Goal: Transaction & Acquisition: Purchase product/service

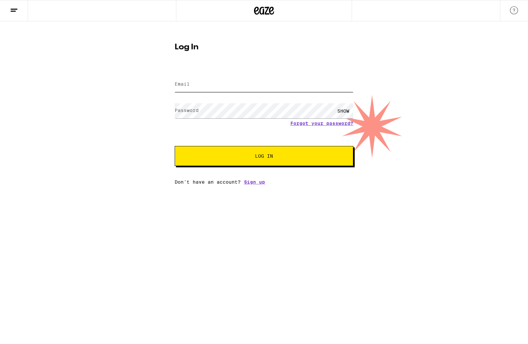
type input "[EMAIL_ADDRESS][DOMAIN_NAME]"
click at [275, 154] on span "Log In" at bounding box center [264, 156] width 125 height 5
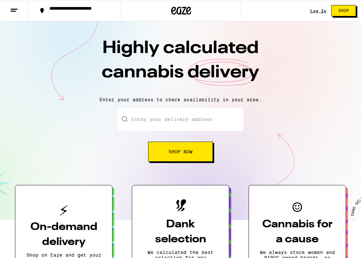
click at [137, 115] on input "Enter your delivery address" at bounding box center [180, 119] width 125 height 23
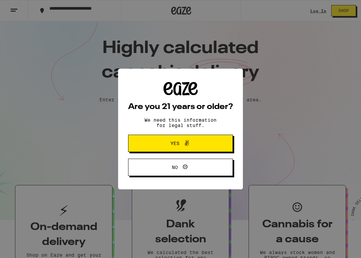
click at [279, 90] on div "Are you 21 years or older? We need this information for legal stuff. Yes No" at bounding box center [180, 129] width 361 height 258
click at [172, 143] on span "Yes" at bounding box center [174, 143] width 9 height 5
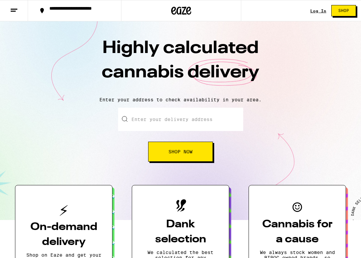
click at [165, 135] on div "Enter your delivery address Shop Now" at bounding box center [180, 135] width 125 height 54
click at [167, 125] on input "Enter your delivery address" at bounding box center [180, 119] width 125 height 23
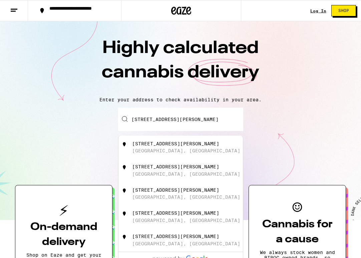
click at [167, 150] on div "5545 Harvey Ave Oakland, CA" at bounding box center [191, 147] width 119 height 13
type input "5545 Harvey Ave, Oakland, CA"
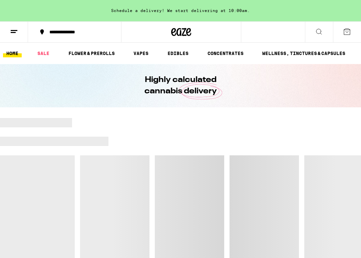
click at [345, 31] on icon at bounding box center [347, 32] width 8 height 8
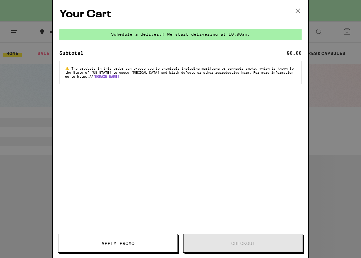
click at [301, 9] on icon at bounding box center [298, 11] width 10 height 10
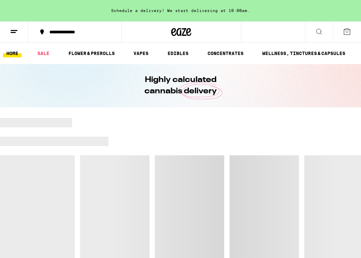
click at [16, 29] on icon at bounding box center [14, 32] width 8 height 8
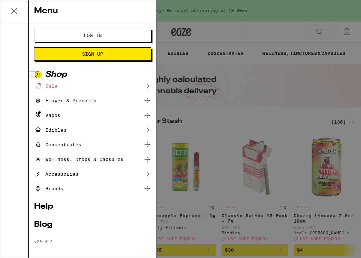
click at [85, 33] on span "Log In" at bounding box center [93, 35] width 18 height 5
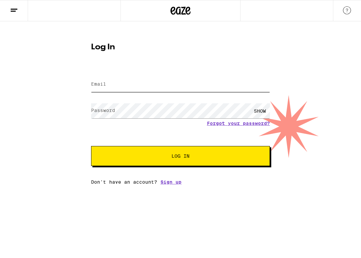
type input "carib3ari@yahoo.com"
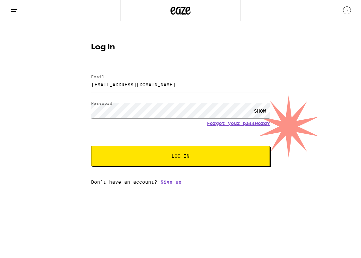
click at [128, 161] on button "Log In" at bounding box center [180, 156] width 179 height 20
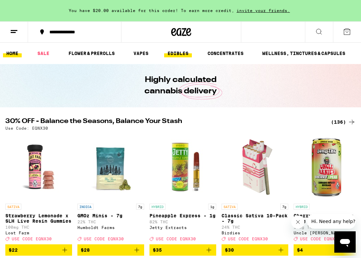
click at [187, 52] on link "EDIBLES" at bounding box center [178, 53] width 28 height 8
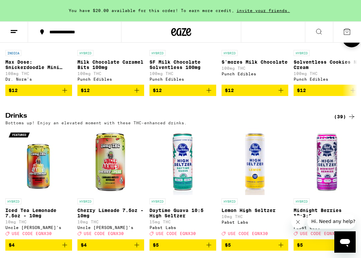
scroll to position [350, 0]
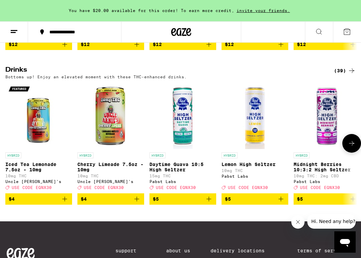
click at [346, 153] on button at bounding box center [351, 143] width 19 height 19
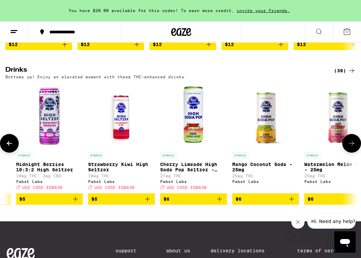
click at [346, 153] on button at bounding box center [351, 143] width 19 height 19
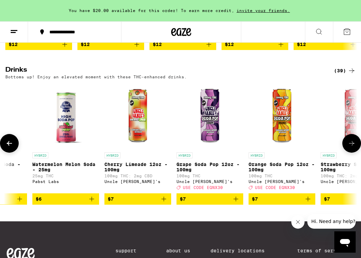
scroll to position [0, 555]
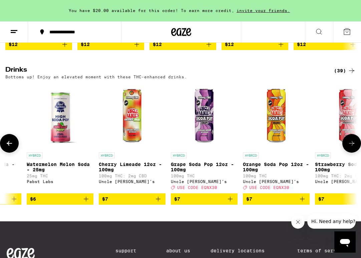
click at [346, 153] on button at bounding box center [351, 143] width 19 height 19
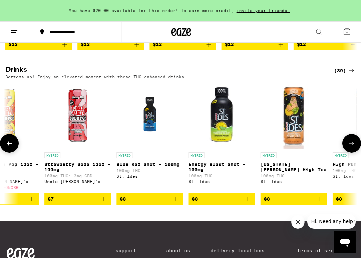
scroll to position [0, 832]
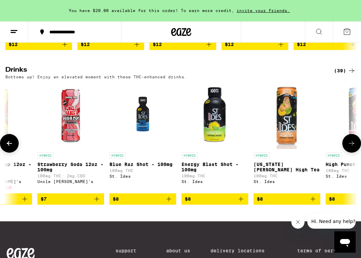
click at [346, 153] on button at bounding box center [351, 143] width 19 height 19
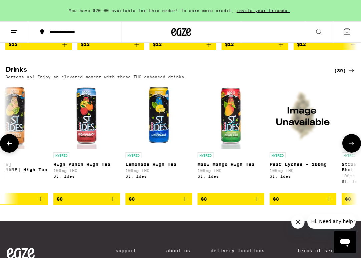
scroll to position [0, 1110]
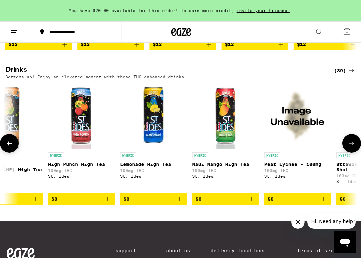
click at [346, 153] on button at bounding box center [351, 143] width 19 height 19
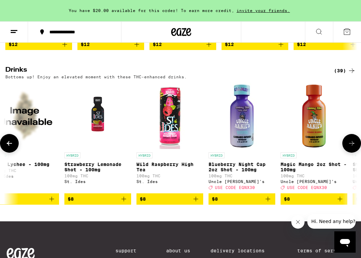
scroll to position [0, 1387]
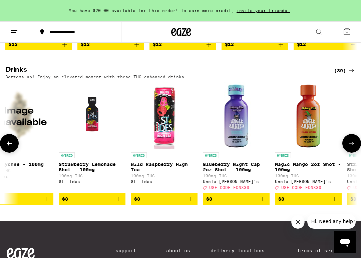
click at [347, 147] on icon at bounding box center [351, 143] width 8 height 8
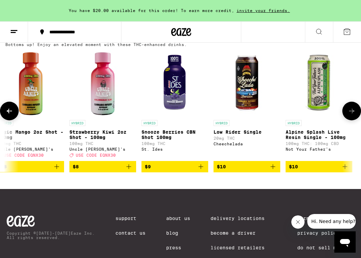
scroll to position [402, 0]
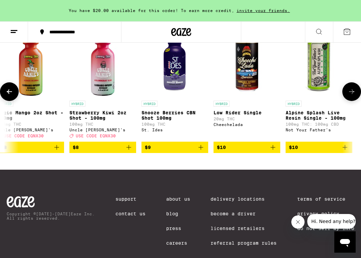
click at [344, 151] on icon "Add to bag" at bounding box center [345, 147] width 8 height 8
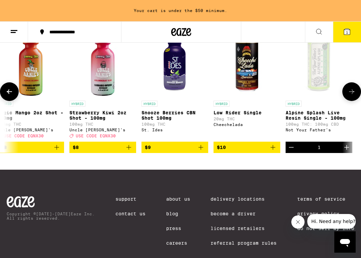
click at [344, 151] on icon "Increment" at bounding box center [346, 147] width 8 height 8
click at [350, 96] on icon at bounding box center [351, 92] width 8 height 8
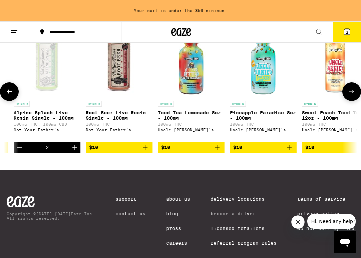
scroll to position [0, 1942]
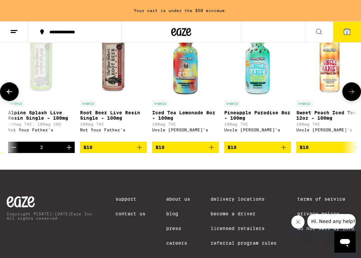
click at [350, 96] on icon at bounding box center [351, 92] width 8 height 8
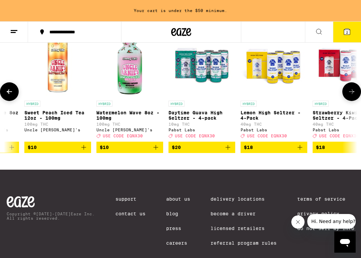
scroll to position [0, 2219]
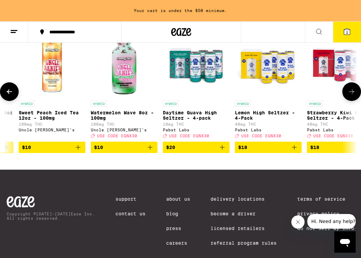
click at [351, 96] on icon at bounding box center [351, 92] width 8 height 8
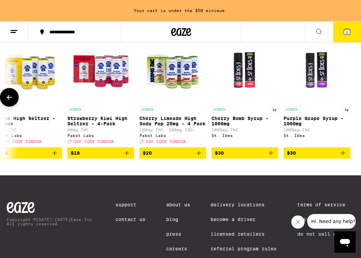
scroll to position [399, 0]
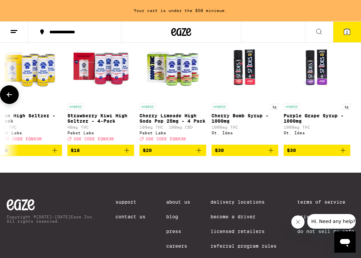
click at [15, 104] on button at bounding box center [9, 94] width 19 height 19
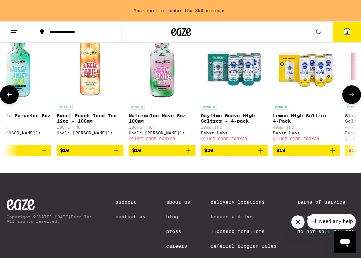
click at [15, 104] on button at bounding box center [9, 94] width 19 height 19
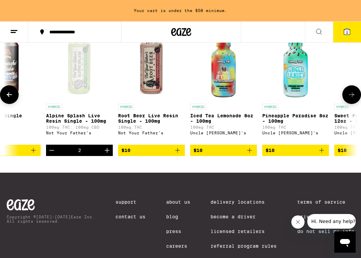
click at [15, 104] on button at bounding box center [9, 94] width 19 height 19
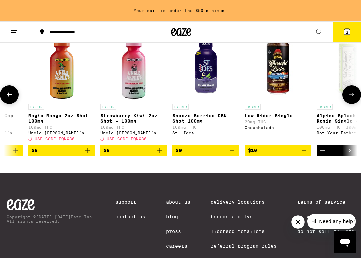
scroll to position [0, 1626]
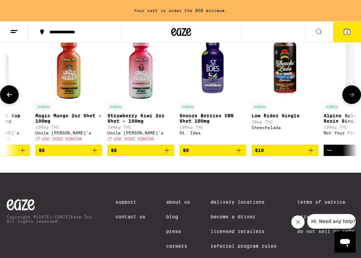
click at [15, 104] on button at bounding box center [9, 94] width 19 height 19
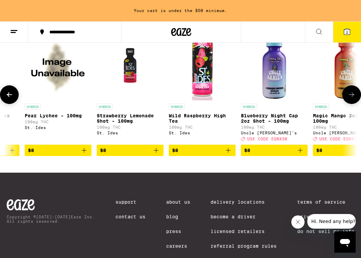
click at [15, 104] on button at bounding box center [9, 94] width 19 height 19
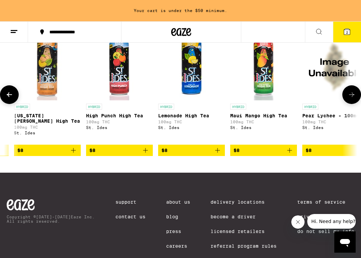
click at [15, 104] on button at bounding box center [9, 94] width 19 height 19
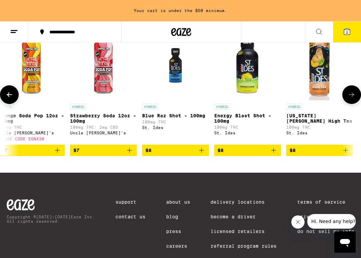
scroll to position [0, 794]
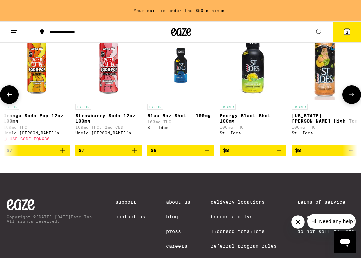
click at [12, 99] on icon at bounding box center [9, 95] width 8 height 8
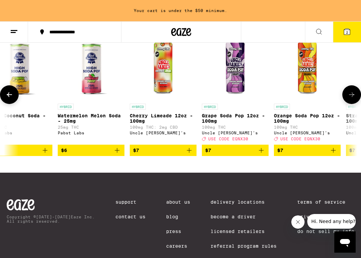
scroll to position [0, 517]
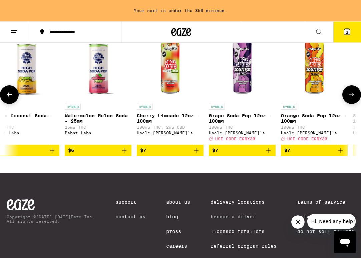
click at [338, 153] on icon "Add to bag" at bounding box center [340, 150] width 5 height 5
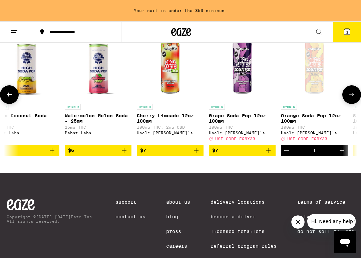
click at [5, 104] on button at bounding box center [9, 94] width 19 height 19
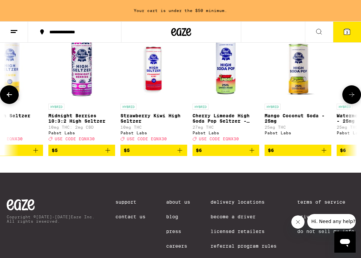
scroll to position [0, 239]
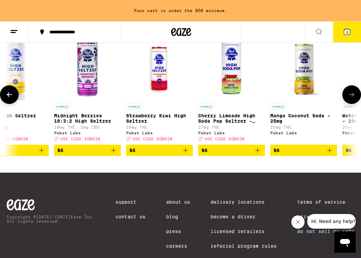
click at [5, 99] on icon at bounding box center [9, 95] width 8 height 8
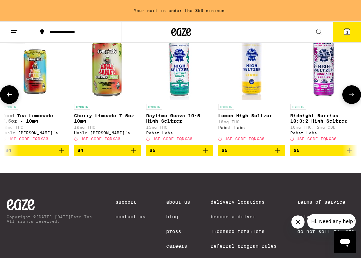
scroll to position [0, 0]
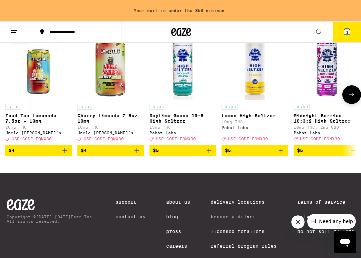
click at [138, 154] on icon "Add to bag" at bounding box center [137, 150] width 8 height 8
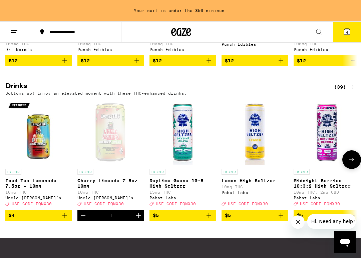
scroll to position [340, 0]
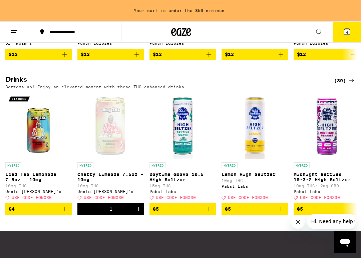
click at [351, 153] on icon at bounding box center [351, 153] width 0 height 0
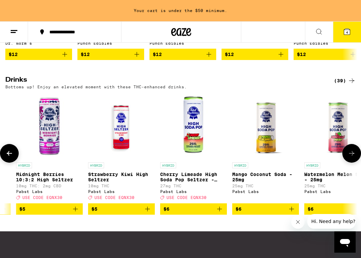
click at [354, 157] on icon at bounding box center [351, 153] width 8 height 8
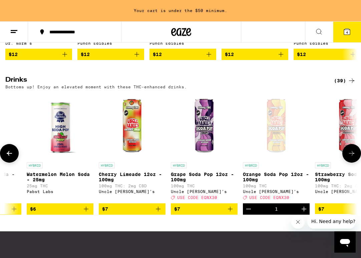
click at [354, 157] on icon at bounding box center [351, 153] width 8 height 8
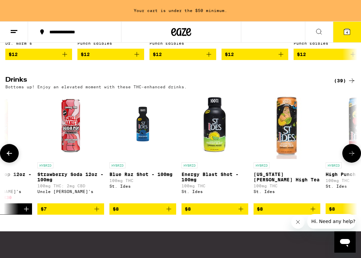
click at [354, 157] on icon at bounding box center [351, 153] width 8 height 8
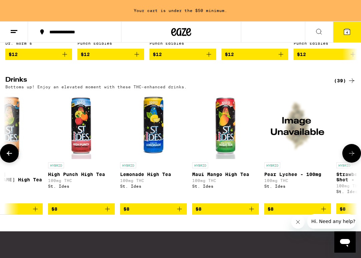
click at [354, 157] on icon at bounding box center [351, 153] width 8 height 8
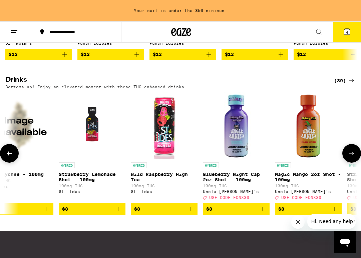
click at [354, 157] on icon at bounding box center [351, 153] width 8 height 8
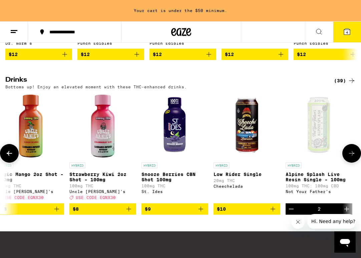
click at [354, 157] on icon at bounding box center [351, 153] width 8 height 8
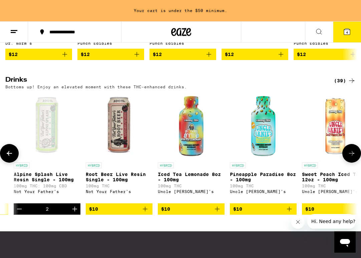
scroll to position [0, 1942]
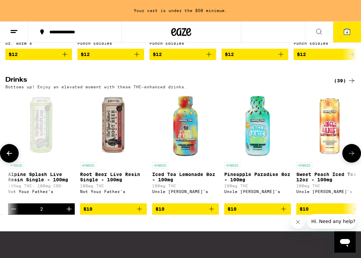
click at [73, 215] on button "Increment" at bounding box center [68, 208] width 11 height 11
click at [69, 213] on icon "Increment" at bounding box center [69, 209] width 8 height 8
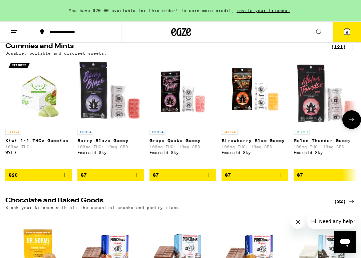
scroll to position [71, 0]
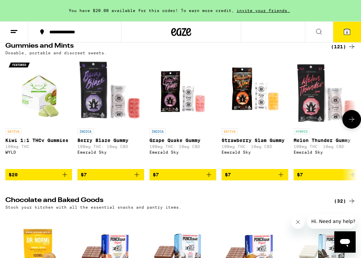
click at [352, 123] on icon at bounding box center [351, 119] width 8 height 8
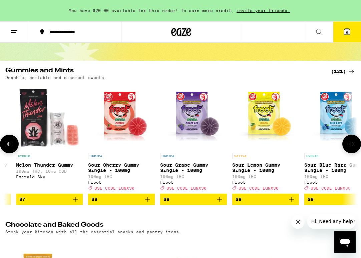
scroll to position [42, 0]
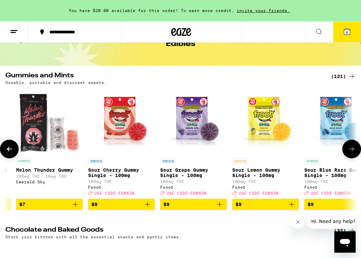
click at [347, 154] on button at bounding box center [351, 149] width 19 height 19
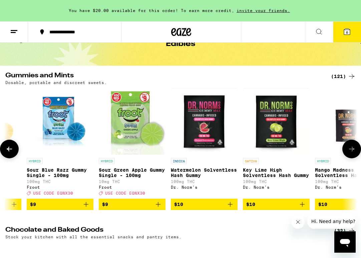
click at [347, 154] on button at bounding box center [351, 149] width 19 height 19
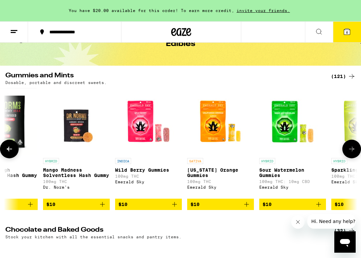
scroll to position [0, 832]
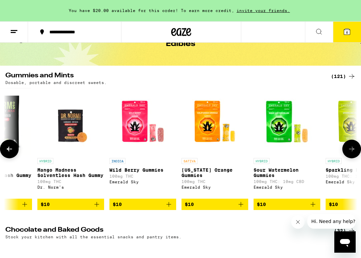
click at [240, 208] on icon "Add to bag" at bounding box center [241, 204] width 8 height 8
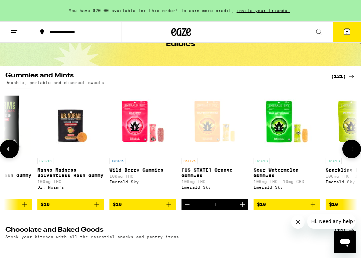
click at [240, 208] on icon "Increment" at bounding box center [242, 204] width 8 height 8
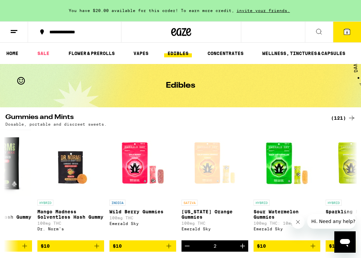
click at [346, 34] on span "8" at bounding box center [347, 32] width 2 height 4
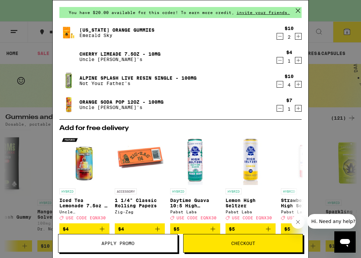
scroll to position [25, 0]
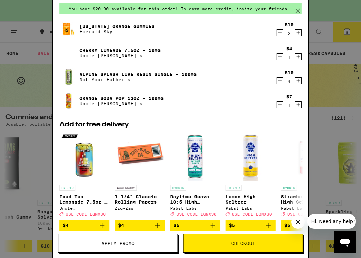
click at [191, 244] on span "Checkout" at bounding box center [242, 243] width 119 height 5
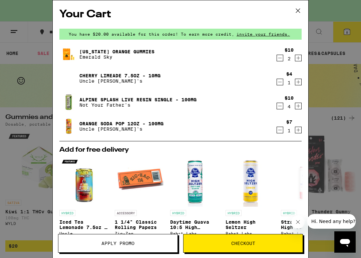
click at [295, 60] on icon "Increment" at bounding box center [298, 58] width 6 height 8
click at [279, 60] on icon "Decrement" at bounding box center [280, 58] width 6 height 8
click at [298, 105] on icon "Increment" at bounding box center [298, 106] width 4 height 4
click at [206, 246] on button "Checkout" at bounding box center [243, 243] width 120 height 19
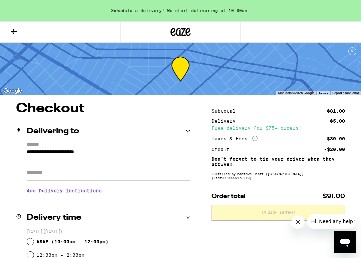
click at [235, 179] on div "Fulfilled by Hometown Heart (East Bay) (Lic# C9-0000215-LIC )" at bounding box center [277, 176] width 133 height 8
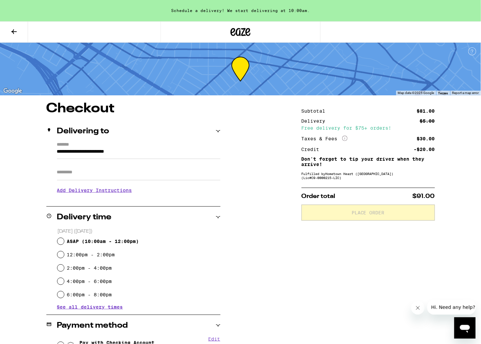
click at [89, 241] on span "ASAP ( 10:00am - 12:00pm )" at bounding box center [103, 241] width 72 height 5
click at [64, 241] on input "ASAP ( 10:00am - 12:00pm )" at bounding box center [60, 241] width 7 height 7
radio input "true"
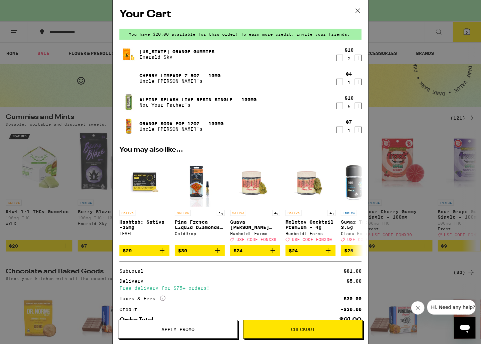
click at [174, 258] on span "Apply Promo" at bounding box center [177, 329] width 33 height 5
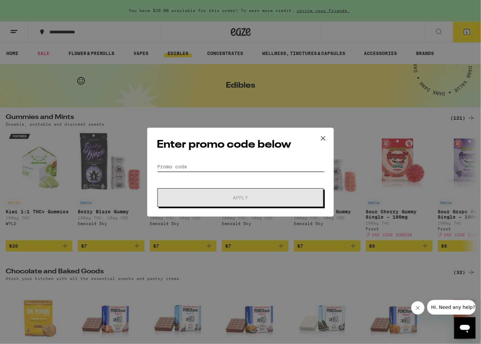
click at [194, 169] on input "Promo Code" at bounding box center [240, 167] width 167 height 10
paste input "EXNX30"
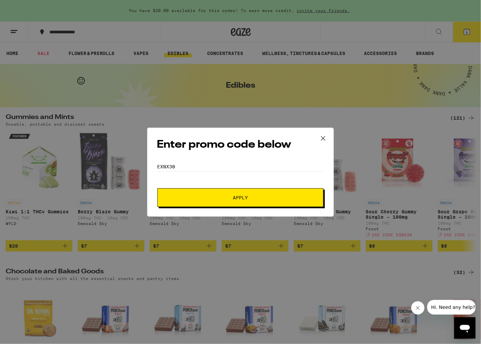
click at [175, 198] on button "Apply" at bounding box center [240, 197] width 166 height 19
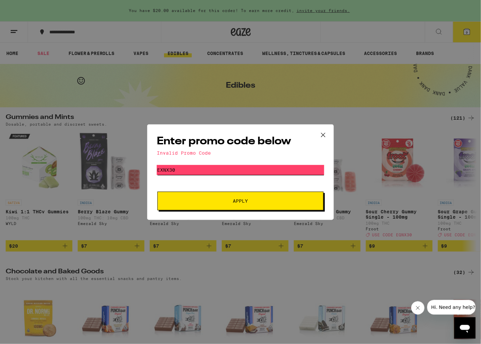
click at [164, 167] on input "EXNX30" at bounding box center [240, 170] width 167 height 10
click at [196, 173] on input "EQNX30" at bounding box center [240, 170] width 167 height 10
type input "EQNX30"
click at [183, 213] on div "Enter promo code below Invalid Promo Code Promo Code EQNX30 Apply" at bounding box center [240, 172] width 187 height 96
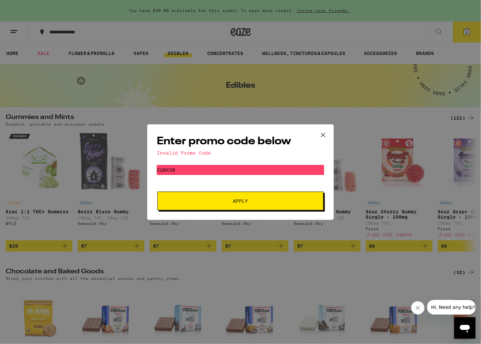
click at [183, 211] on div "Enter promo code below Invalid Promo Code Promo Code EQNX30 Apply" at bounding box center [240, 172] width 187 height 96
click at [184, 209] on button "Apply" at bounding box center [240, 201] width 166 height 19
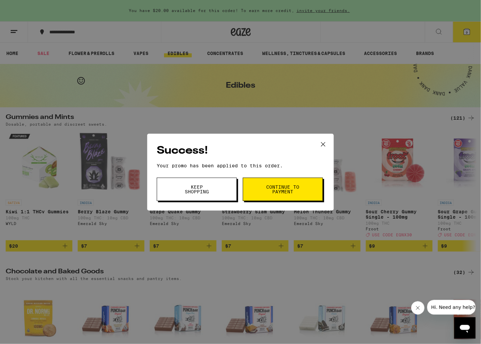
click at [286, 192] on span "Continue to payment" at bounding box center [283, 189] width 34 height 9
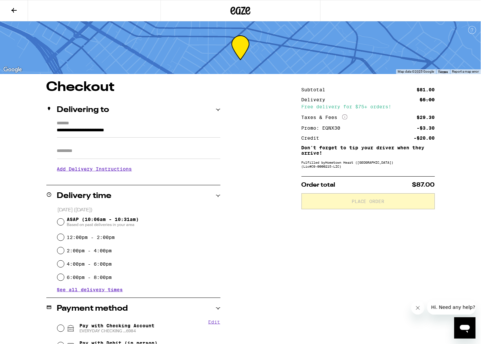
click at [11, 12] on icon at bounding box center [14, 10] width 8 height 8
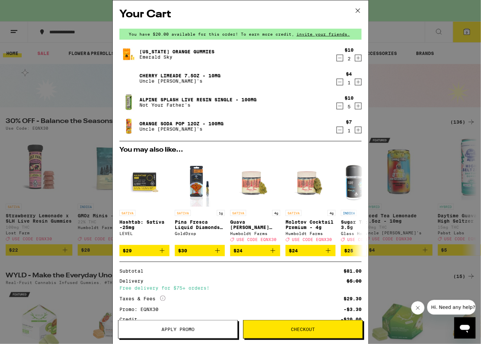
click at [302, 258] on span "Checkout" at bounding box center [303, 329] width 24 height 5
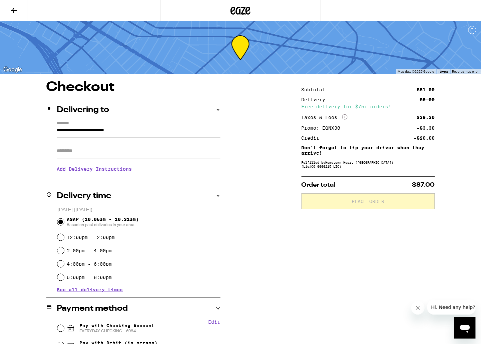
click at [62, 224] on input "ASAP (10:06am - 10:31am) Based on past deliveries in your area" at bounding box center [60, 222] width 7 height 7
radio input "true"
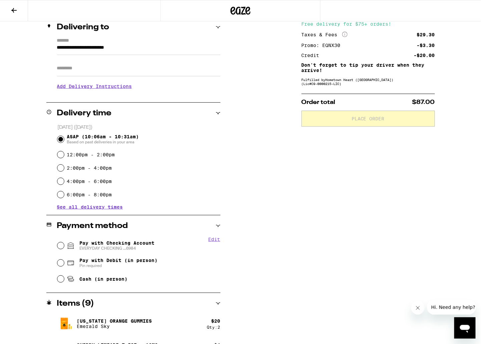
scroll to position [150, 0]
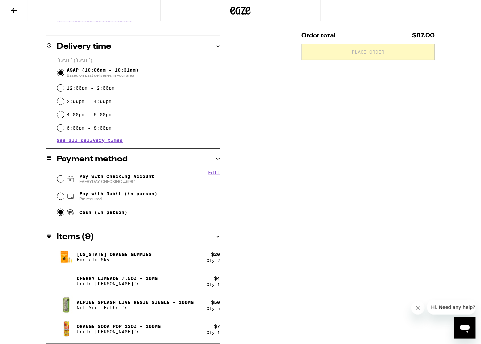
click at [61, 212] on input "Cash (in person)" at bounding box center [60, 212] width 7 height 7
radio input "true"
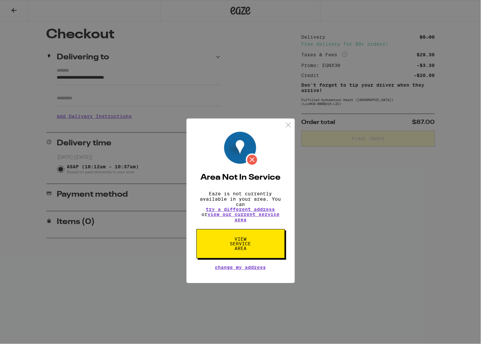
scroll to position [0, 0]
click at [290, 90] on div "Area Not In Service Eaze is not currently available in your area. You can try a…" at bounding box center [240, 172] width 108 height 165
click at [290, 95] on img at bounding box center [288, 96] width 8 height 8
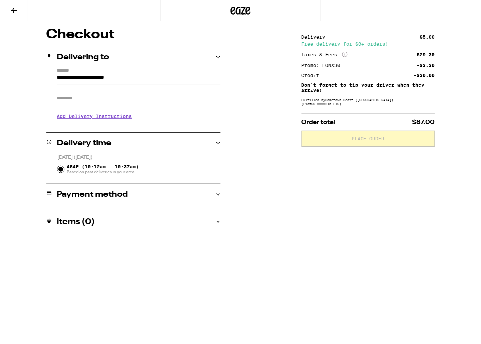
click at [14, 3] on button at bounding box center [14, 10] width 28 height 21
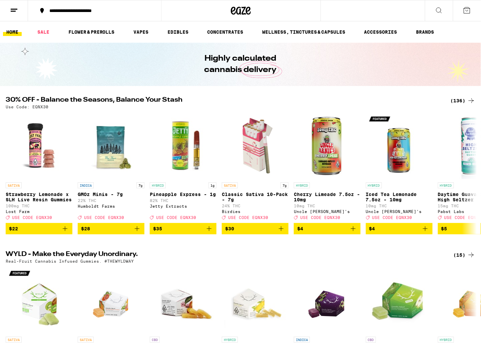
click at [360, 11] on icon at bounding box center [467, 10] width 8 height 8
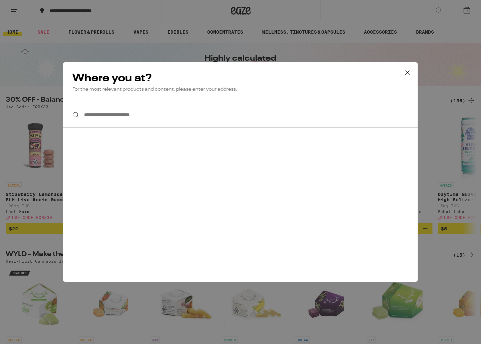
click at [183, 119] on input "**********" at bounding box center [240, 115] width 355 height 26
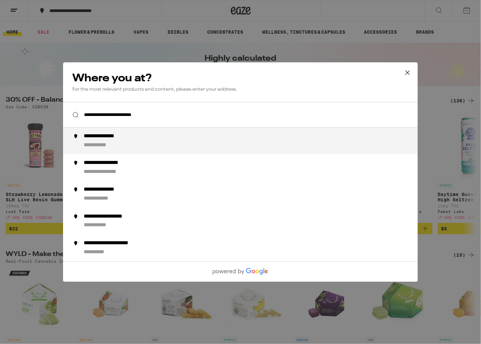
type input "**********"
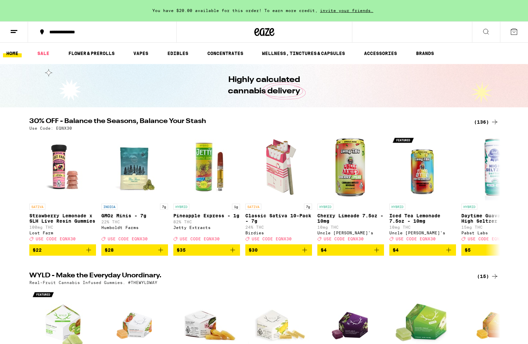
click at [360, 28] on icon at bounding box center [514, 32] width 8 height 8
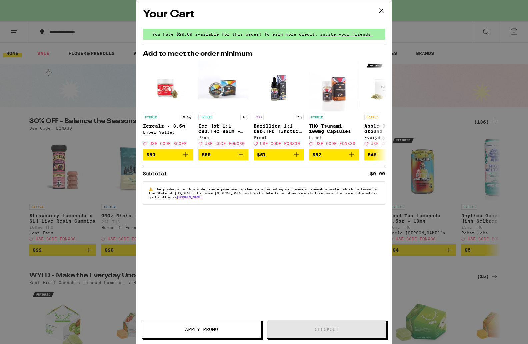
click at [360, 13] on icon at bounding box center [381, 11] width 10 height 10
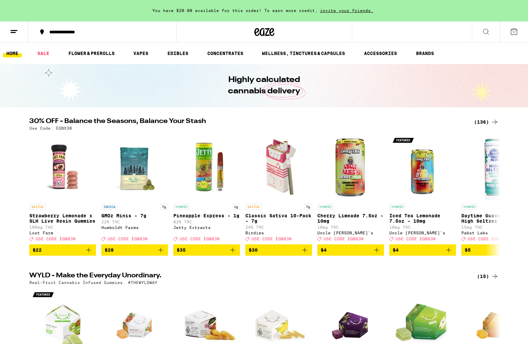
click at [360, 31] on icon at bounding box center [514, 32] width 8 height 8
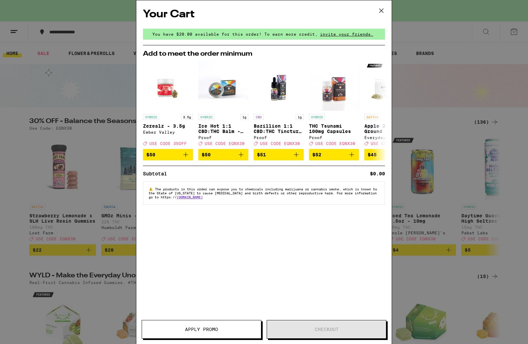
click at [360, 11] on icon at bounding box center [381, 11] width 10 height 10
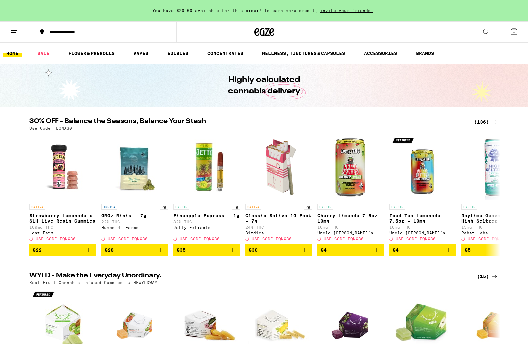
click at [360, 30] on icon at bounding box center [514, 32] width 8 height 8
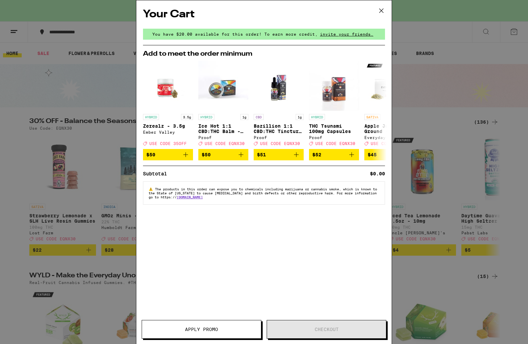
click at [360, 10] on icon at bounding box center [381, 11] width 4 height 4
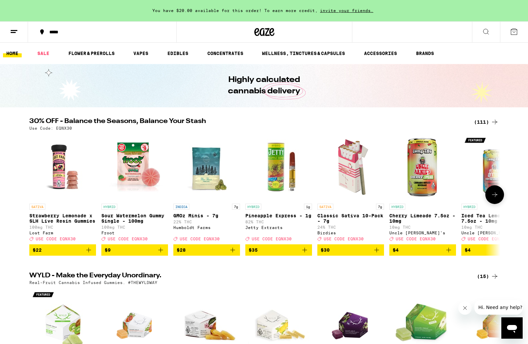
click at [360, 254] on icon "Add to bag" at bounding box center [449, 250] width 8 height 8
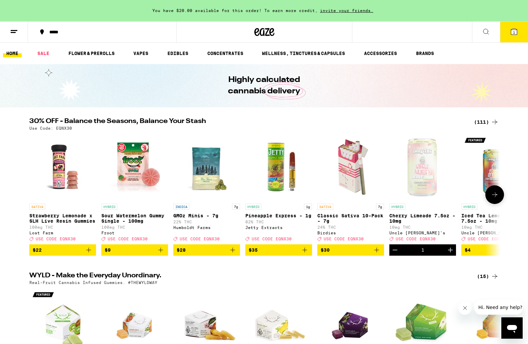
click at [360, 199] on icon at bounding box center [495, 195] width 8 height 8
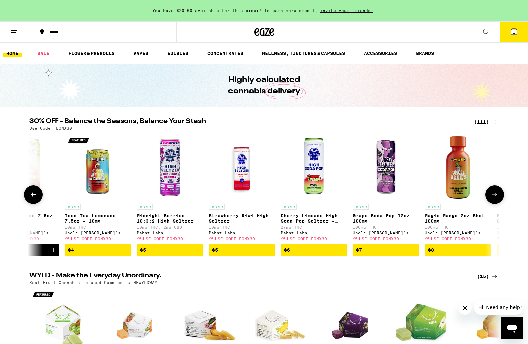
click at [360, 199] on icon at bounding box center [495, 195] width 8 height 8
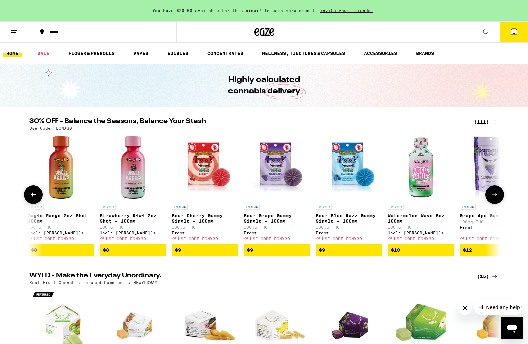
click at [360, 199] on icon at bounding box center [495, 195] width 8 height 8
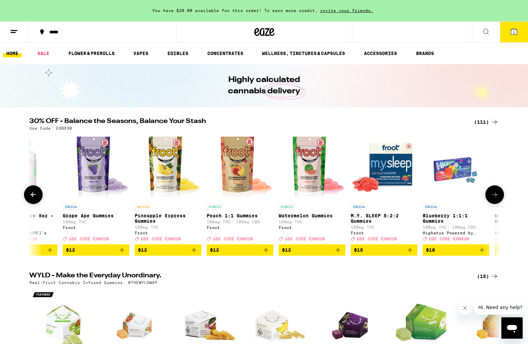
click at [360, 199] on icon at bounding box center [495, 195] width 8 height 8
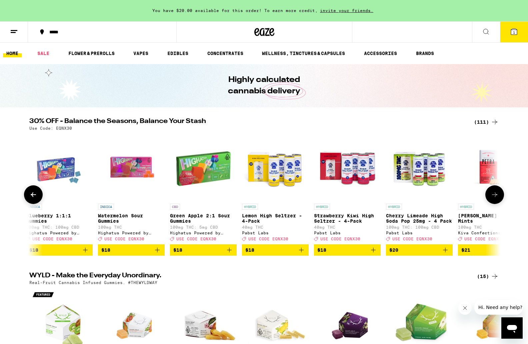
click at [360, 199] on icon at bounding box center [495, 195] width 8 height 8
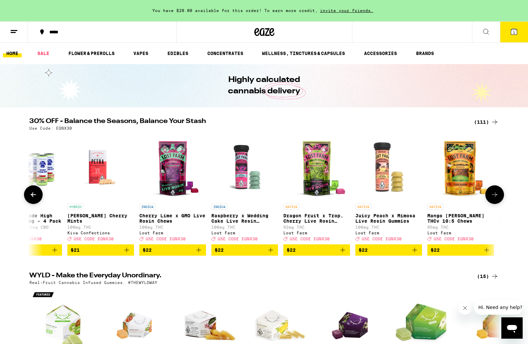
scroll to position [0, 1985]
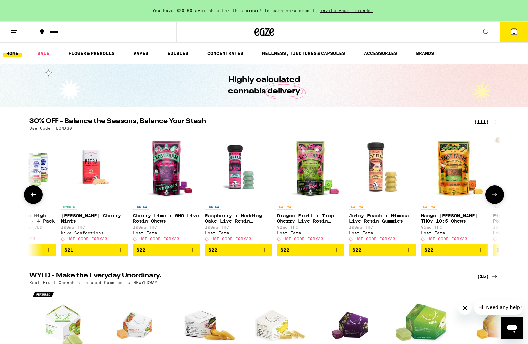
click at [360, 199] on icon at bounding box center [495, 195] width 8 height 8
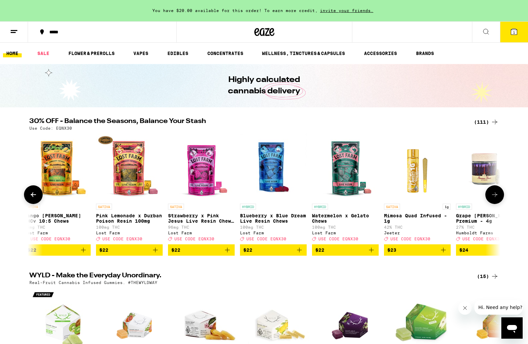
click at [360, 199] on icon at bounding box center [495, 195] width 8 height 8
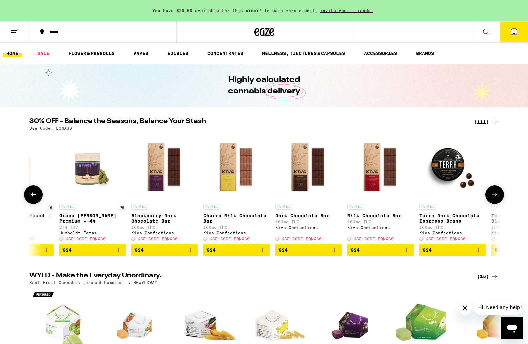
click at [360, 199] on icon at bounding box center [495, 195] width 8 height 8
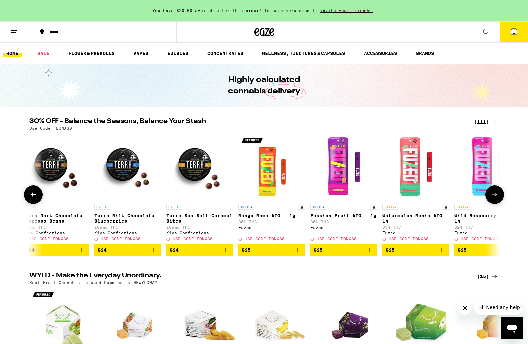
click at [360, 199] on icon at bounding box center [495, 195] width 8 height 8
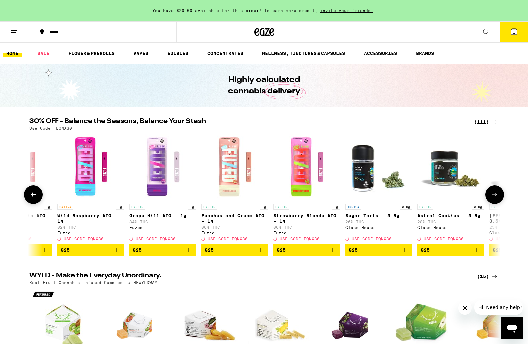
click at [360, 199] on icon at bounding box center [495, 195] width 8 height 8
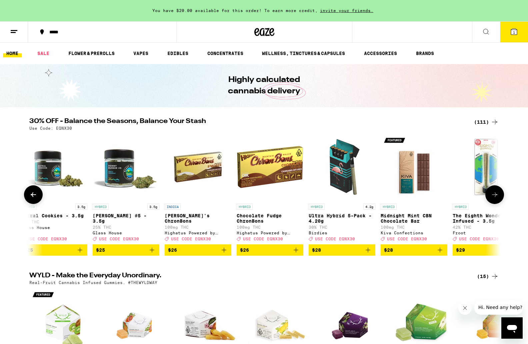
click at [360, 199] on icon at bounding box center [495, 195] width 8 height 8
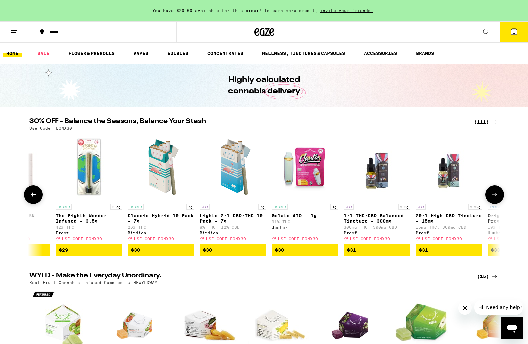
click at [360, 199] on icon at bounding box center [495, 195] width 8 height 8
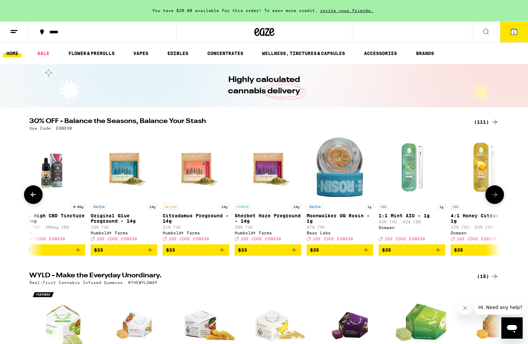
click at [360, 199] on icon at bounding box center [495, 195] width 8 height 8
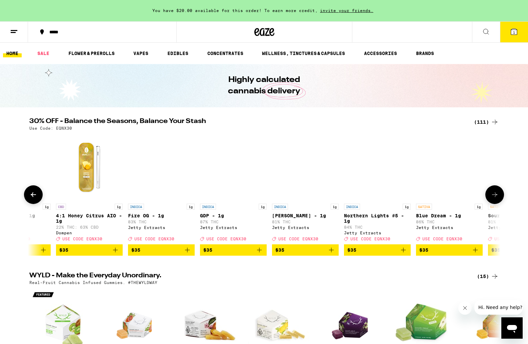
scroll to position [0, 5161]
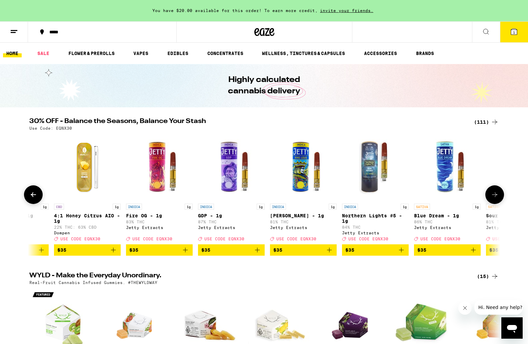
click at [360, 199] on icon at bounding box center [495, 195] width 8 height 8
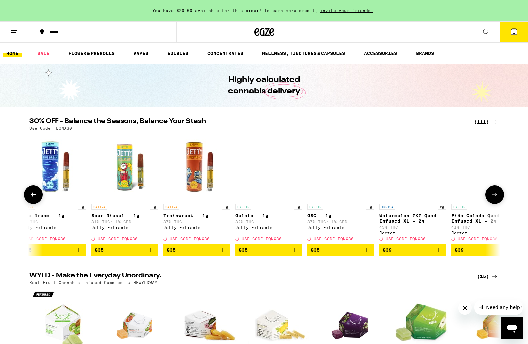
scroll to position [0, 5558]
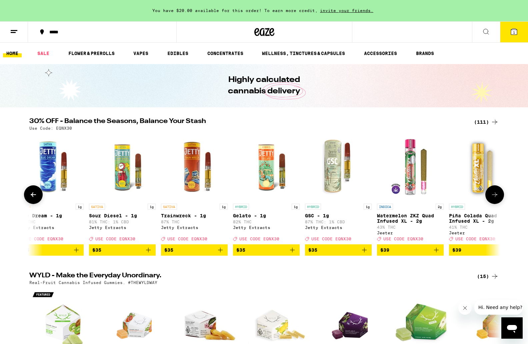
click at [360, 199] on icon at bounding box center [495, 195] width 8 height 8
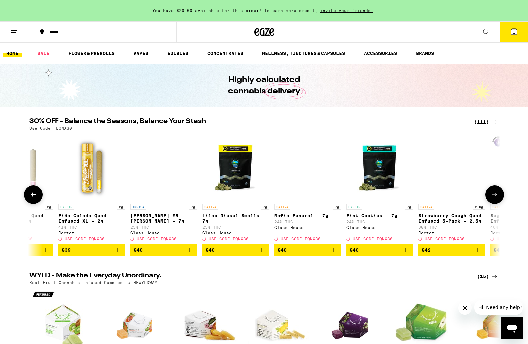
scroll to position [0, 5955]
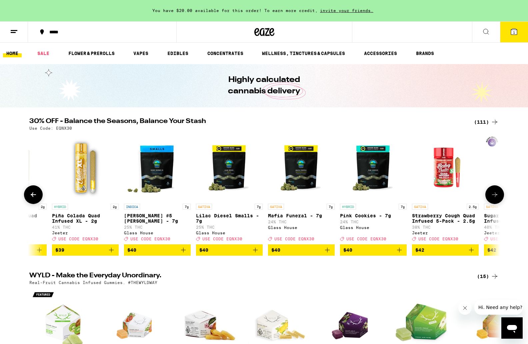
click at [34, 198] on icon at bounding box center [33, 195] width 8 height 8
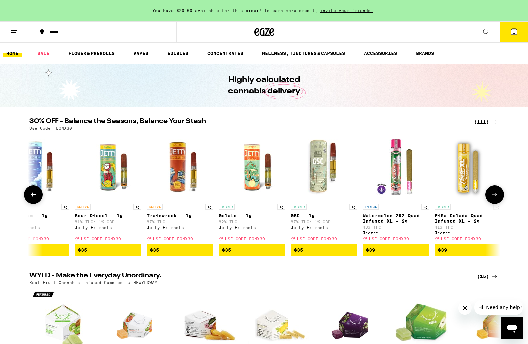
click at [34, 198] on icon at bounding box center [33, 195] width 8 height 8
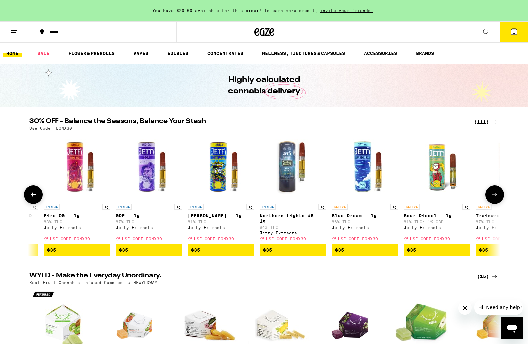
click at [34, 198] on icon at bounding box center [33, 195] width 8 height 8
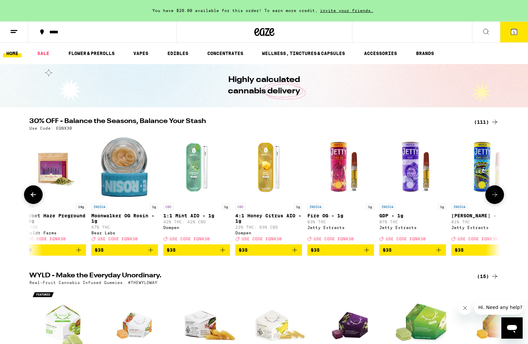
click at [34, 198] on icon at bounding box center [33, 195] width 8 height 8
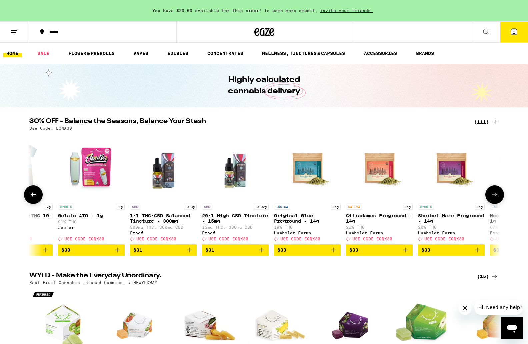
click at [34, 198] on icon at bounding box center [33, 195] width 8 height 8
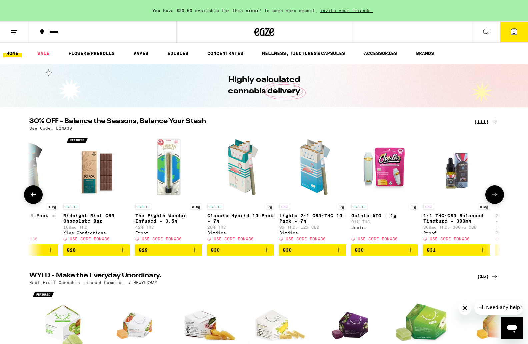
click at [34, 198] on icon at bounding box center [33, 195] width 8 height 8
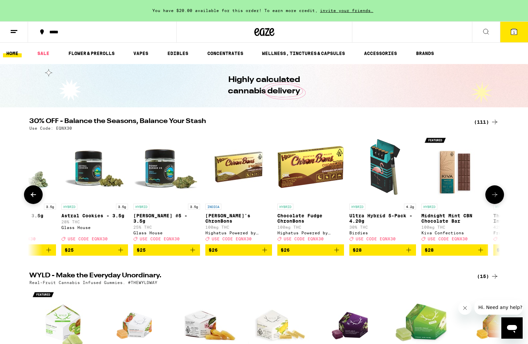
click at [34, 198] on icon at bounding box center [33, 195] width 8 height 8
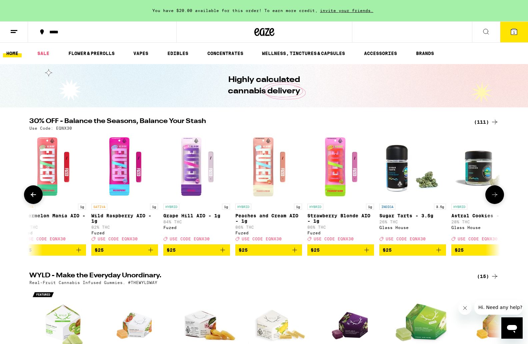
click at [34, 198] on icon at bounding box center [33, 195] width 8 height 8
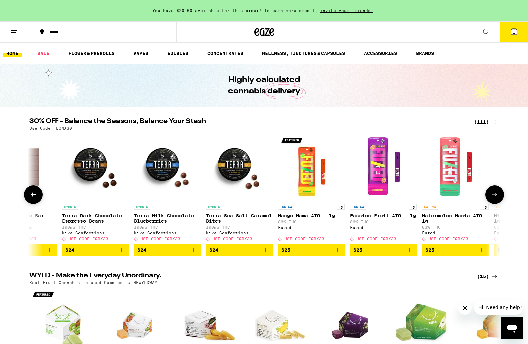
click at [34, 198] on icon at bounding box center [33, 195] width 8 height 8
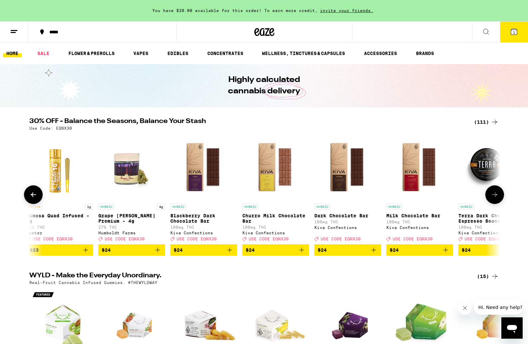
click at [34, 198] on icon at bounding box center [33, 195] width 8 height 8
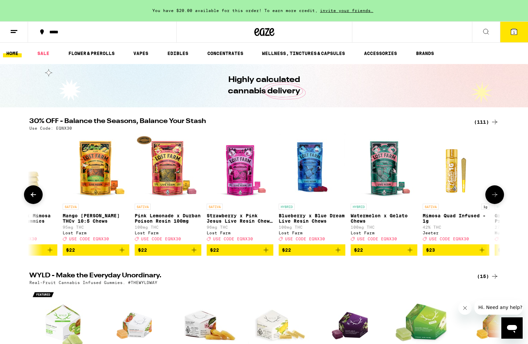
click at [34, 198] on icon at bounding box center [33, 195] width 8 height 8
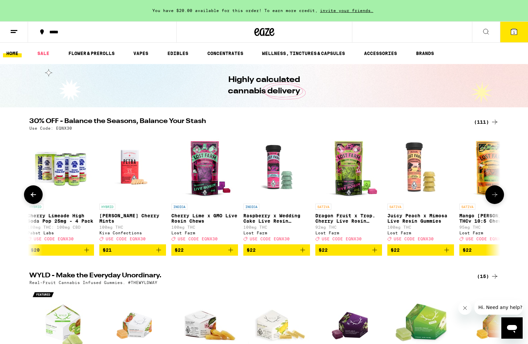
click at [34, 198] on icon at bounding box center [33, 195] width 8 height 8
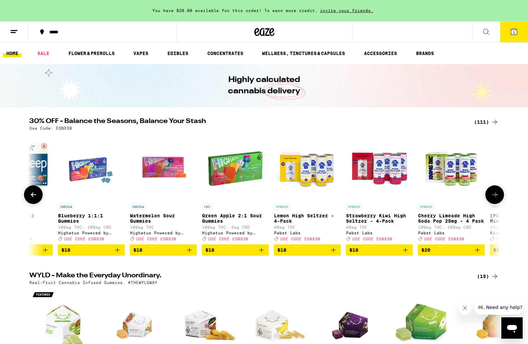
scroll to position [0, 1550]
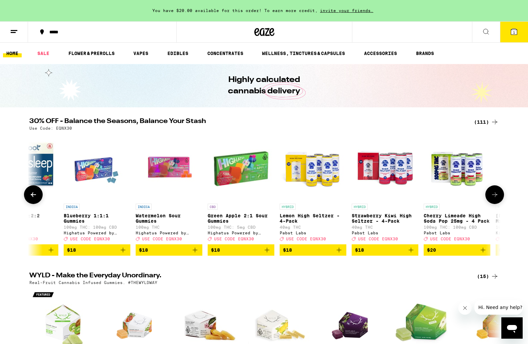
click at [34, 198] on icon at bounding box center [33, 195] width 8 height 8
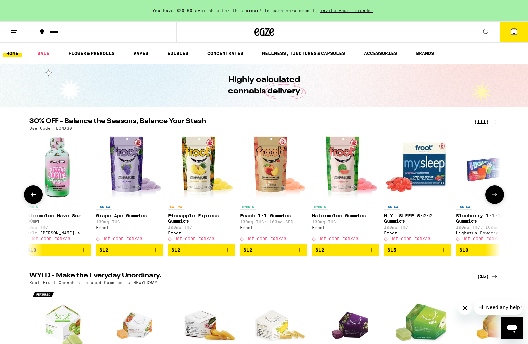
scroll to position [0, 1154]
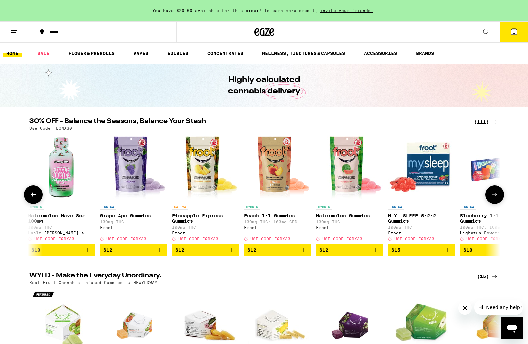
click at [34, 198] on icon at bounding box center [33, 195] width 8 height 8
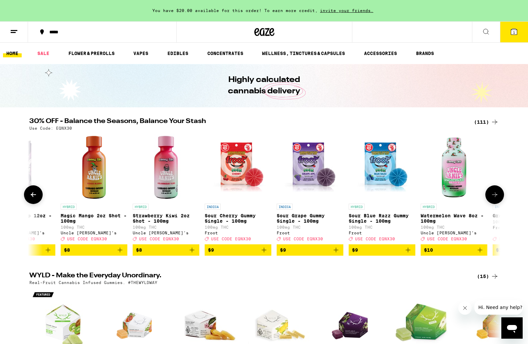
scroll to position [0, 757]
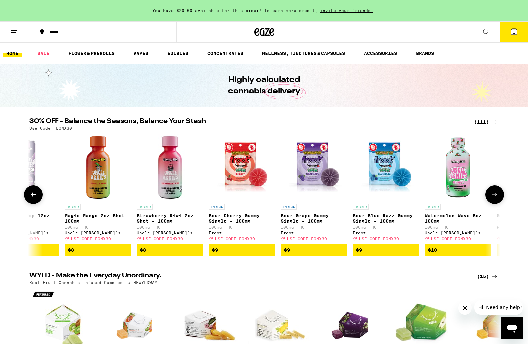
click at [360, 198] on icon at bounding box center [495, 195] width 8 height 8
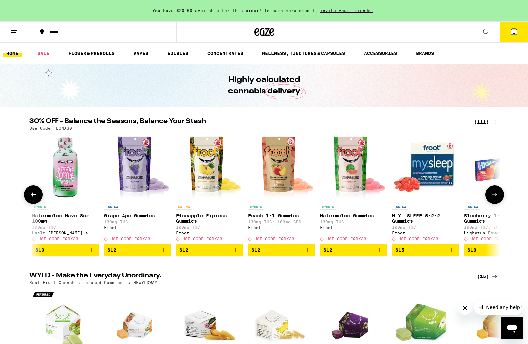
scroll to position [0, 1154]
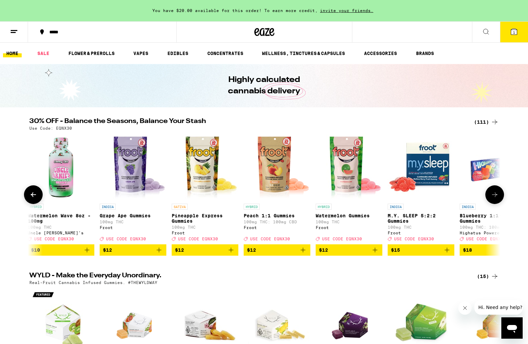
click at [31, 197] on icon at bounding box center [33, 194] width 5 height 5
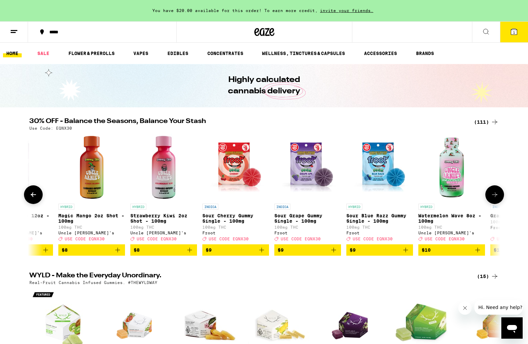
scroll to position [0, 758]
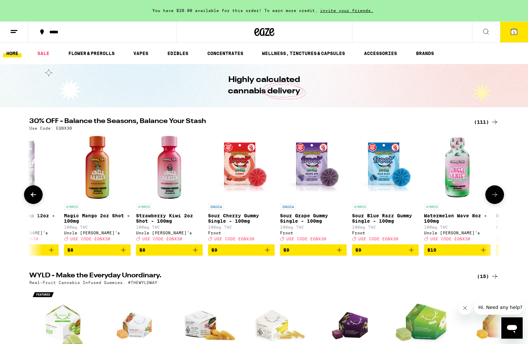
click at [360, 195] on icon at bounding box center [494, 194] width 5 height 5
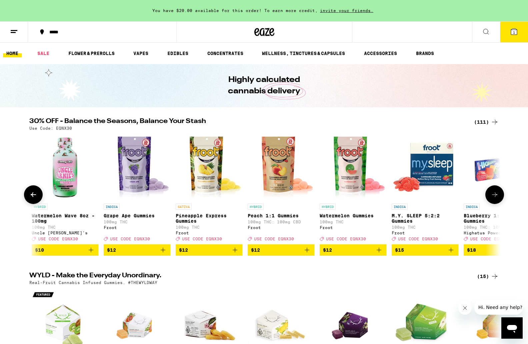
scroll to position [0, 1154]
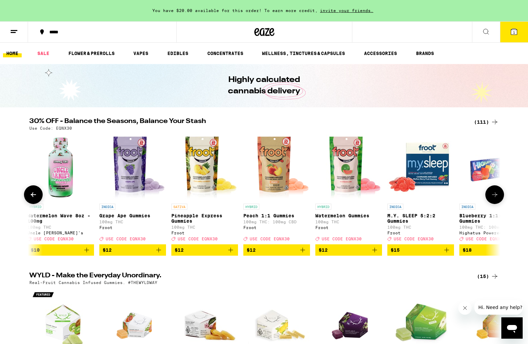
click at [33, 204] on button at bounding box center [33, 194] width 19 height 19
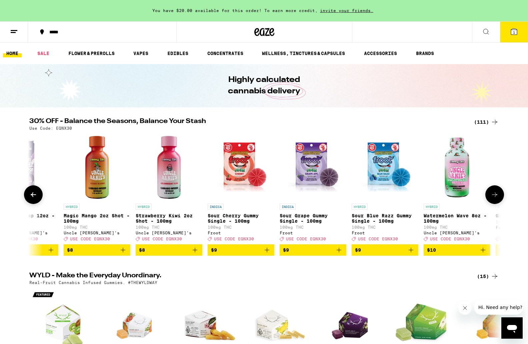
click at [33, 204] on button at bounding box center [33, 194] width 19 height 19
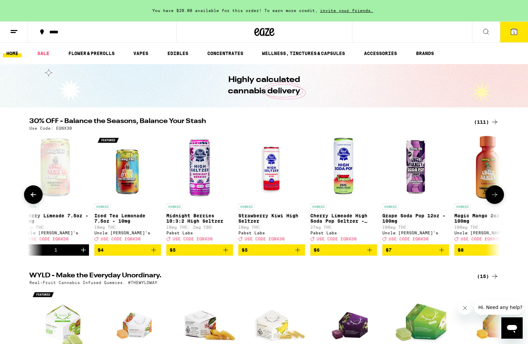
scroll to position [0, 361]
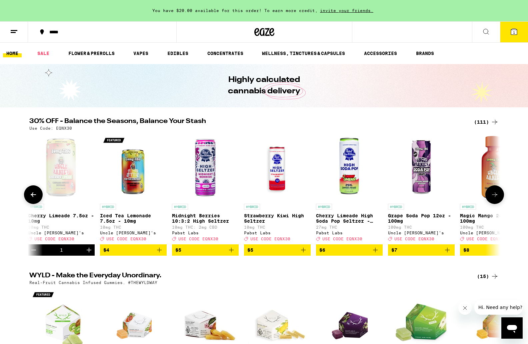
click at [31, 202] on button at bounding box center [33, 194] width 19 height 19
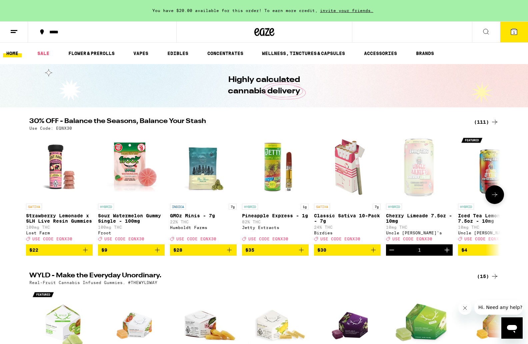
scroll to position [0, 0]
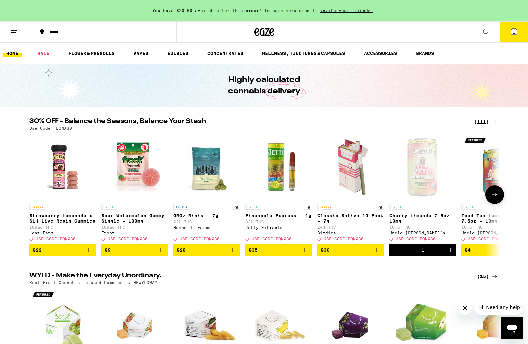
click at [360, 196] on icon at bounding box center [495, 195] width 8 height 8
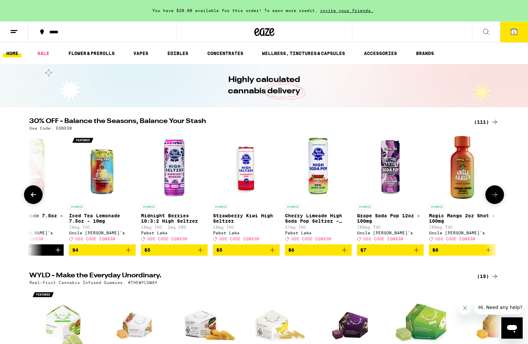
scroll to position [0, 397]
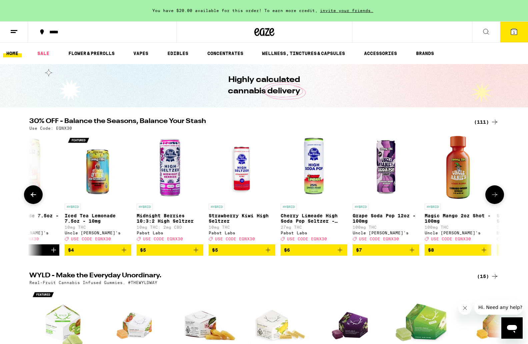
click at [360, 196] on icon at bounding box center [495, 195] width 8 height 8
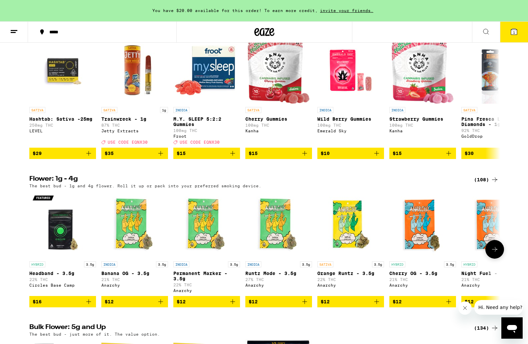
scroll to position [690, 0]
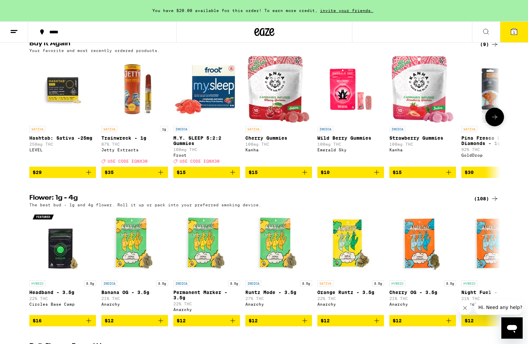
click at [360, 121] on icon at bounding box center [495, 117] width 8 height 8
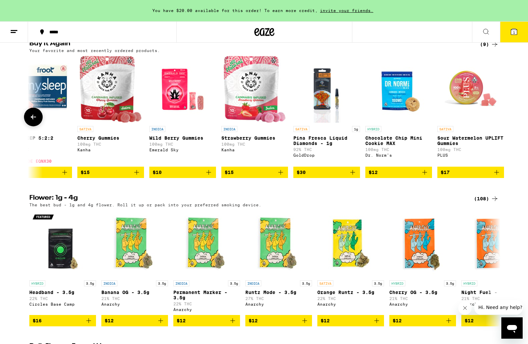
scroll to position [0, 179]
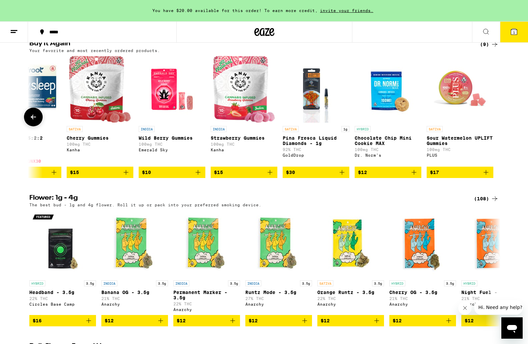
click at [360, 126] on div at bounding box center [494, 117] width 19 height 19
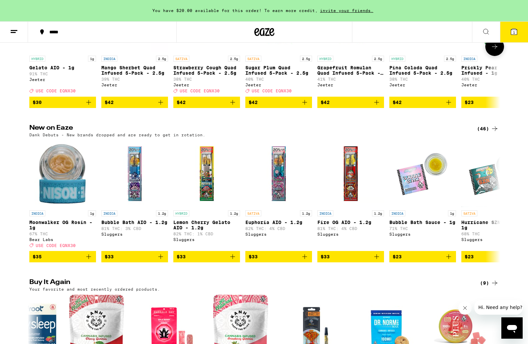
scroll to position [0, 0]
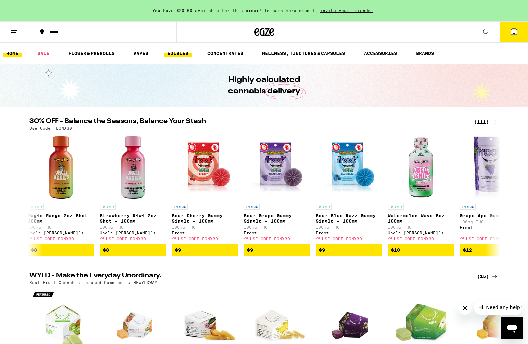
click at [168, 53] on link "EDIBLES" at bounding box center [178, 53] width 28 height 8
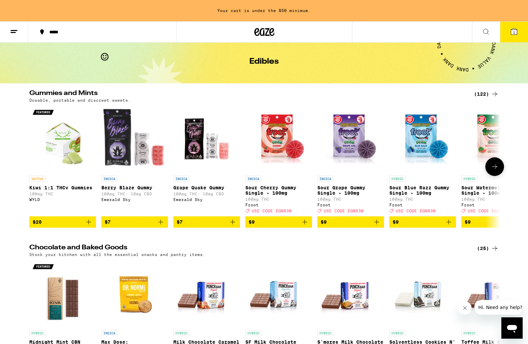
scroll to position [24, 0]
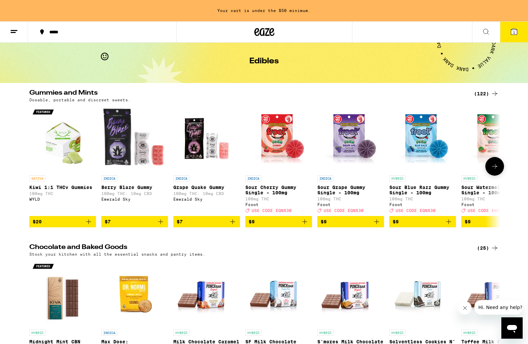
click at [360, 174] on button at bounding box center [494, 166] width 19 height 19
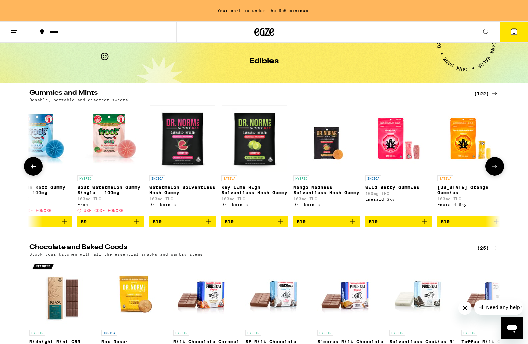
scroll to position [0, 397]
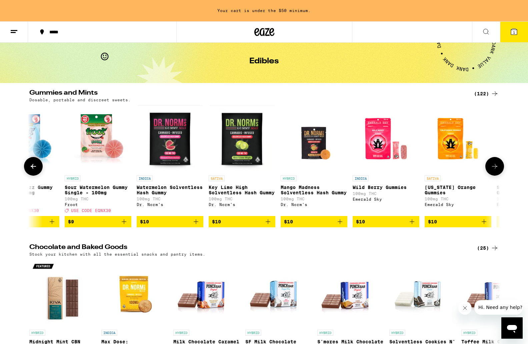
click at [360, 226] on icon "Add to bag" at bounding box center [484, 222] width 8 height 8
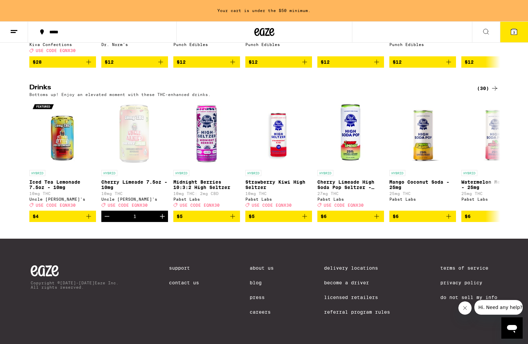
scroll to position [355, 0]
click at [360, 157] on icon at bounding box center [495, 161] width 8 height 8
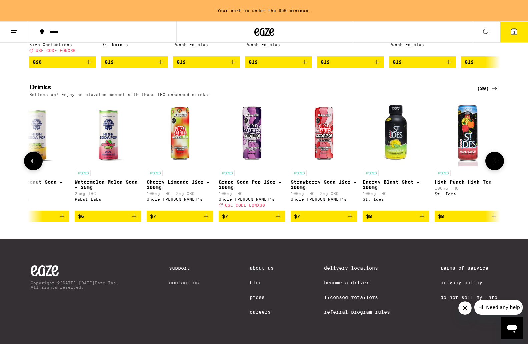
scroll to position [0, 397]
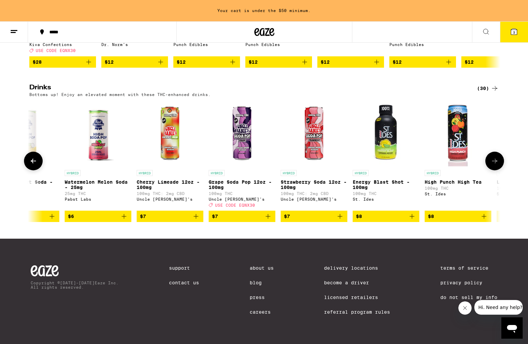
click at [360, 157] on icon at bounding box center [495, 161] width 8 height 8
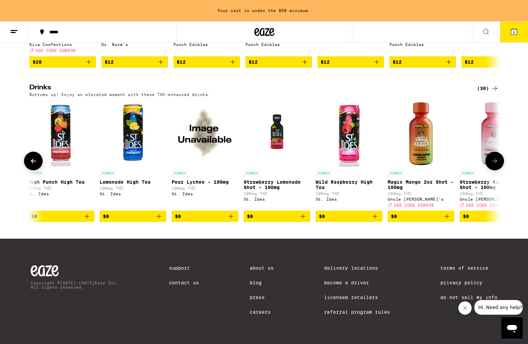
click at [360, 157] on icon at bounding box center [495, 161] width 8 height 8
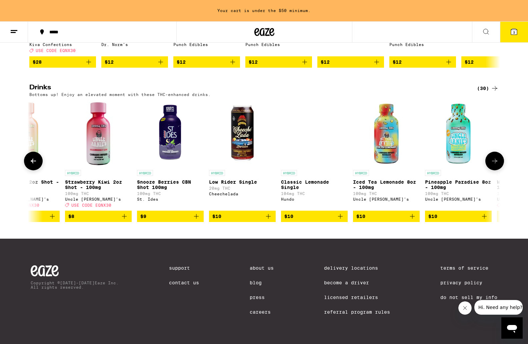
scroll to position [0, 1191]
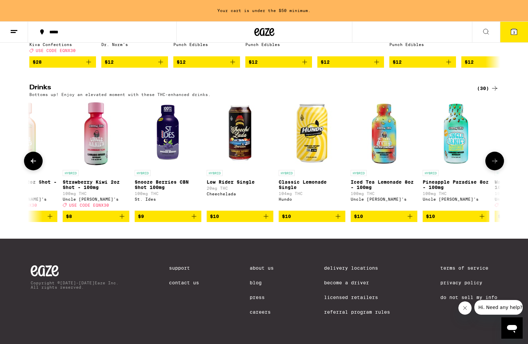
click at [34, 157] on icon at bounding box center [33, 161] width 8 height 8
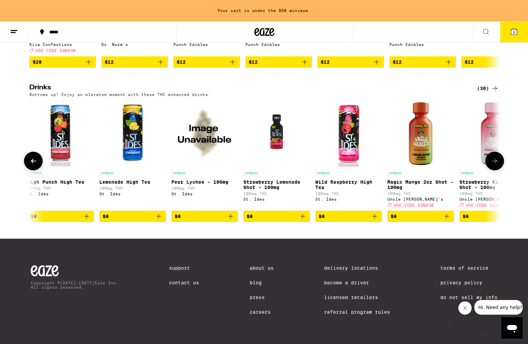
click at [34, 157] on icon at bounding box center [33, 161] width 8 height 8
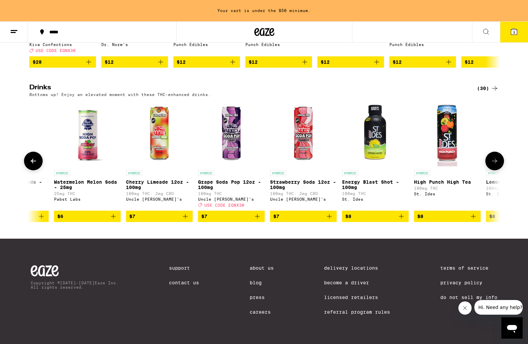
scroll to position [0, 398]
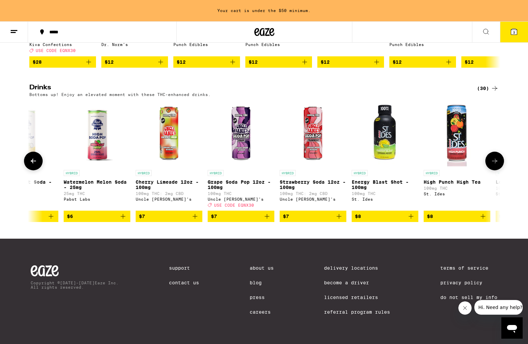
click at [33, 157] on icon at bounding box center [33, 161] width 8 height 8
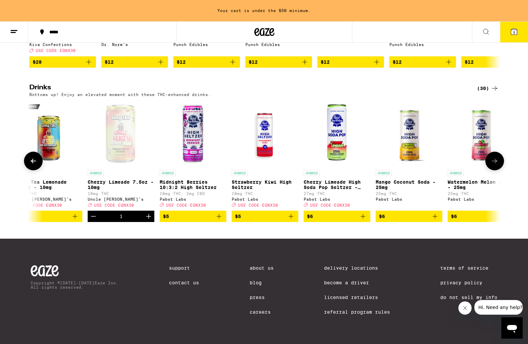
scroll to position [0, 1]
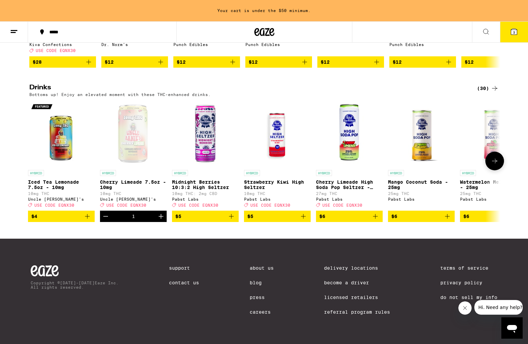
click at [360, 157] on icon at bounding box center [495, 161] width 8 height 8
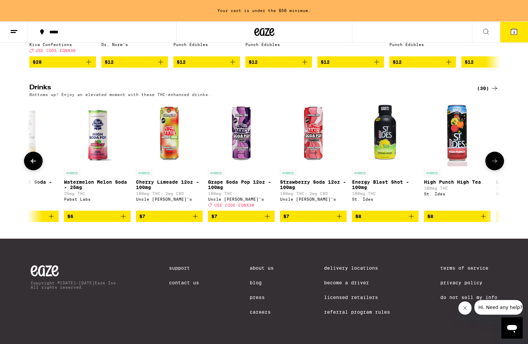
scroll to position [0, 398]
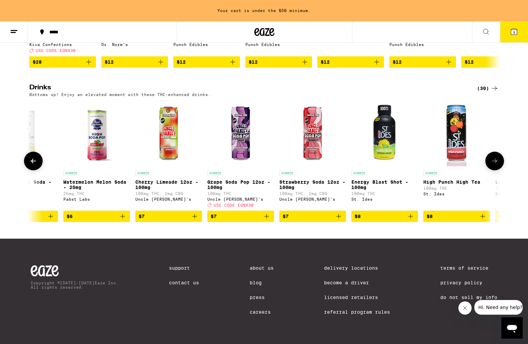
click at [197, 213] on icon "Add to bag" at bounding box center [195, 216] width 8 height 8
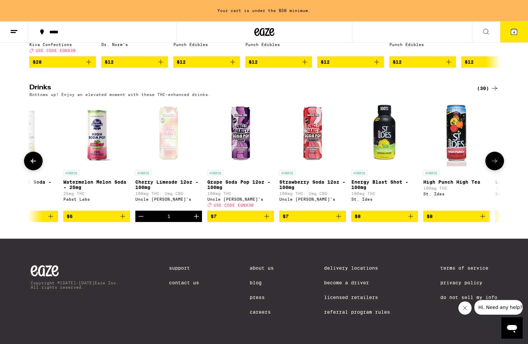
click at [197, 213] on icon "Increment" at bounding box center [196, 216] width 8 height 8
click at [360, 157] on icon at bounding box center [495, 161] width 8 height 8
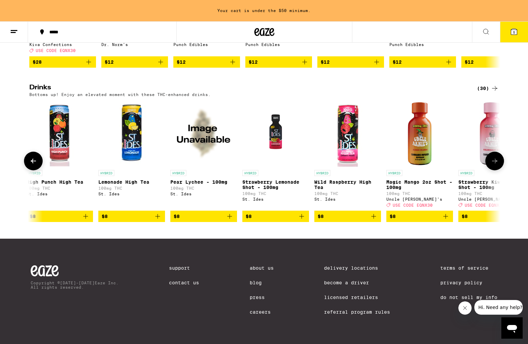
click at [360, 157] on icon at bounding box center [495, 161] width 8 height 8
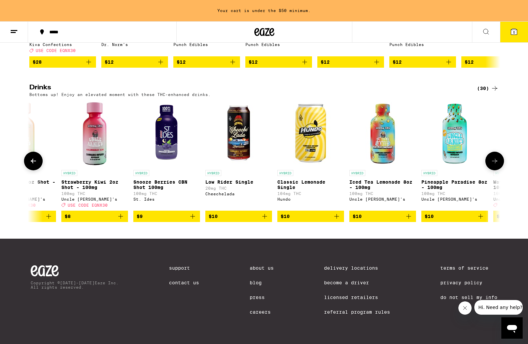
click at [360, 157] on icon at bounding box center [495, 161] width 8 height 8
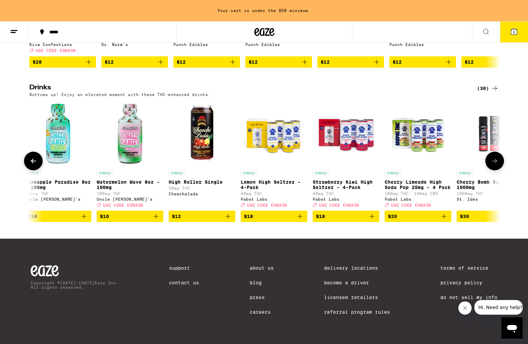
click at [360, 157] on icon at bounding box center [495, 161] width 8 height 8
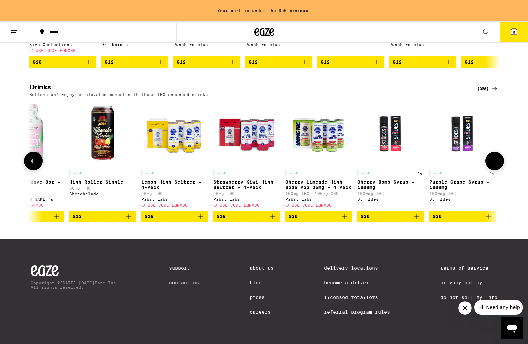
scroll to position [0, 1691]
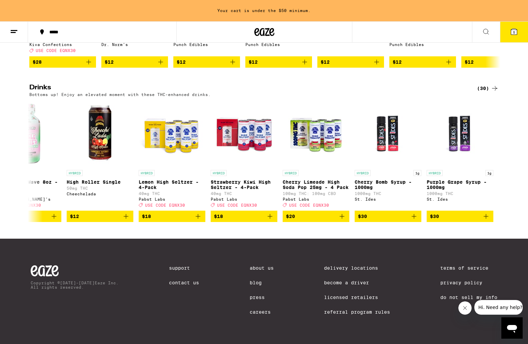
click at [360, 84] on div "(30)" at bounding box center [488, 88] width 22 height 8
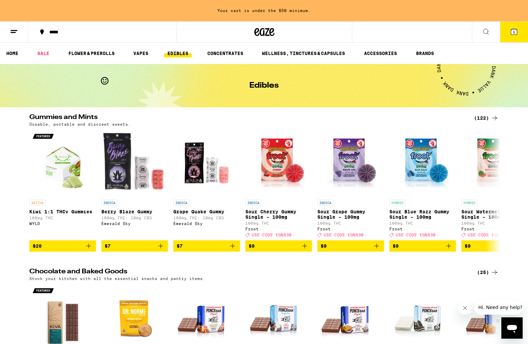
click at [178, 52] on link "EDIBLES" at bounding box center [178, 53] width 28 height 8
click at [52, 35] on button "*****" at bounding box center [102, 32] width 148 height 20
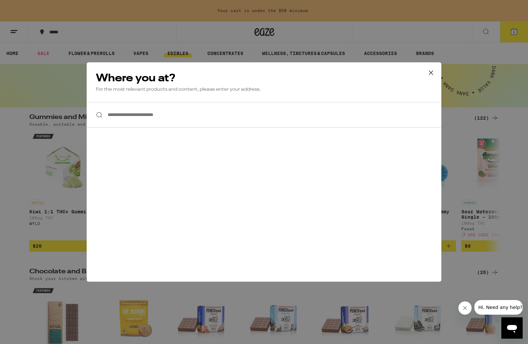
click at [145, 132] on div "**********" at bounding box center [264, 171] width 355 height 219
click at [150, 119] on input "**********" at bounding box center [264, 115] width 355 height 26
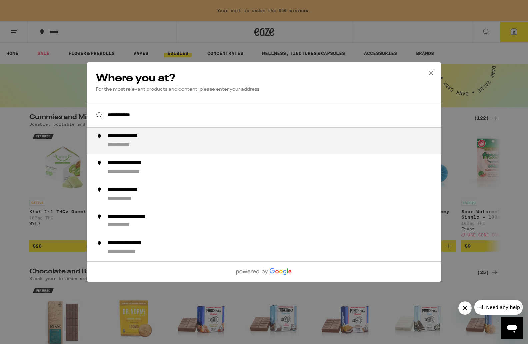
click at [127, 139] on div "**********" at bounding box center [133, 136] width 52 height 7
type input "**********"
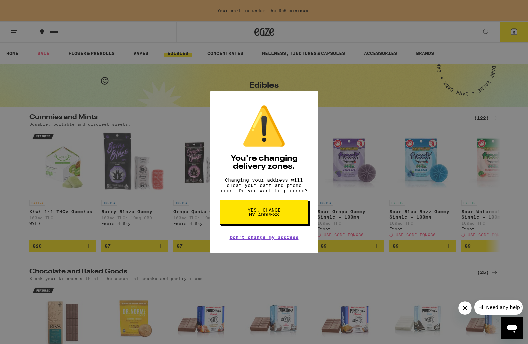
click at [275, 221] on button "Yes, change my address" at bounding box center [264, 212] width 88 height 25
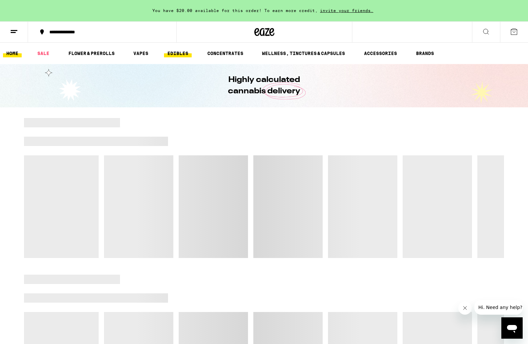
click at [178, 51] on link "EDIBLES" at bounding box center [178, 53] width 28 height 8
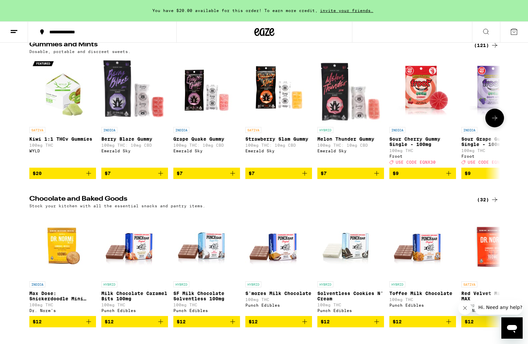
scroll to position [33, 0]
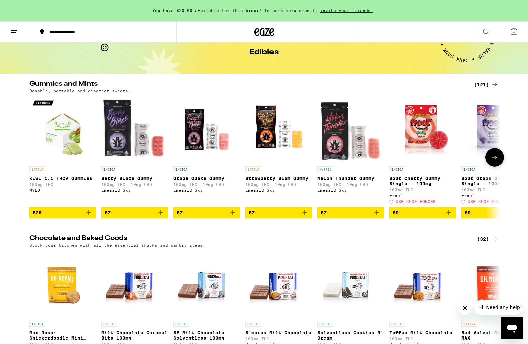
click at [360, 159] on button at bounding box center [494, 157] width 19 height 19
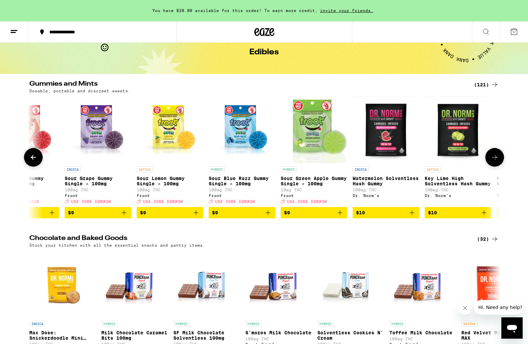
click at [360, 159] on button at bounding box center [494, 157] width 19 height 19
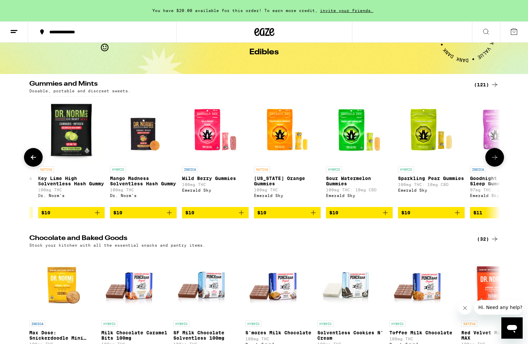
scroll to position [0, 794]
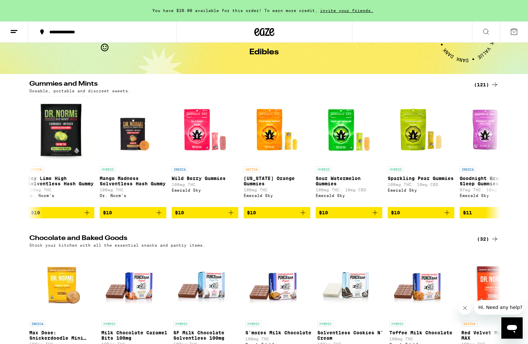
click at [305, 217] on icon "Add to bag" at bounding box center [303, 213] width 8 height 8
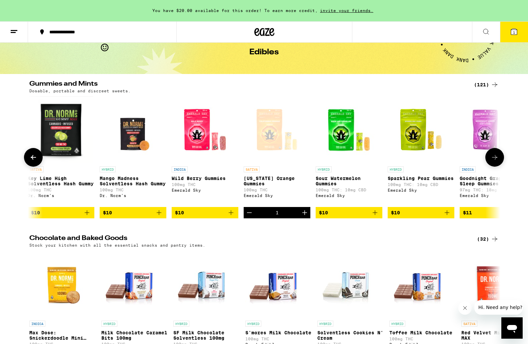
click at [305, 217] on icon "Increment" at bounding box center [305, 213] width 8 height 8
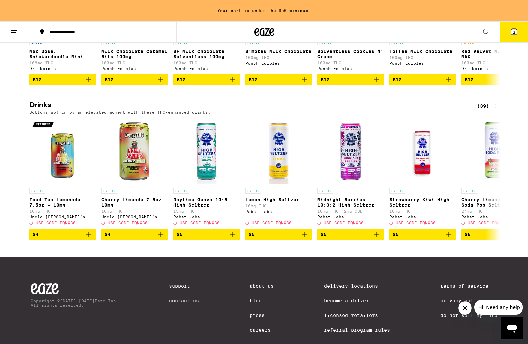
scroll to position [300, 0]
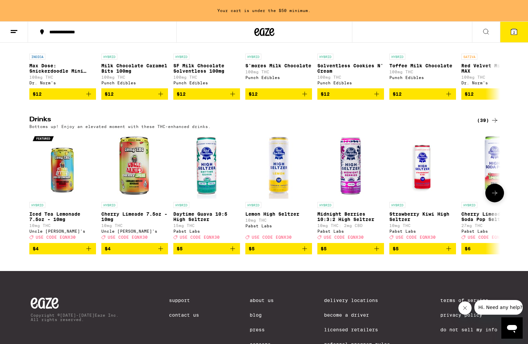
click at [360, 201] on button at bounding box center [494, 193] width 19 height 19
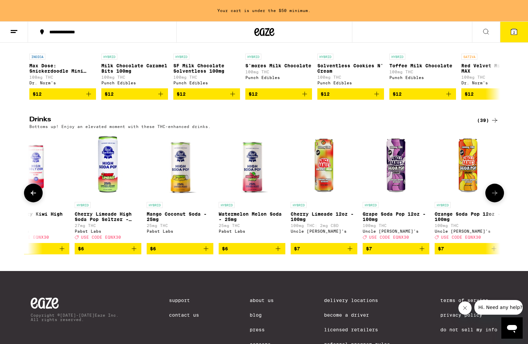
scroll to position [0, 397]
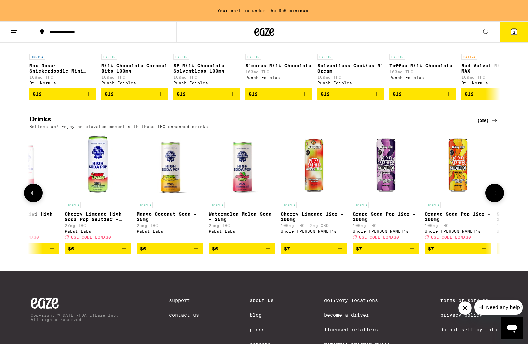
click at [339, 253] on icon "Add to bag" at bounding box center [340, 249] width 8 height 8
click at [360, 197] on icon at bounding box center [495, 193] width 8 height 8
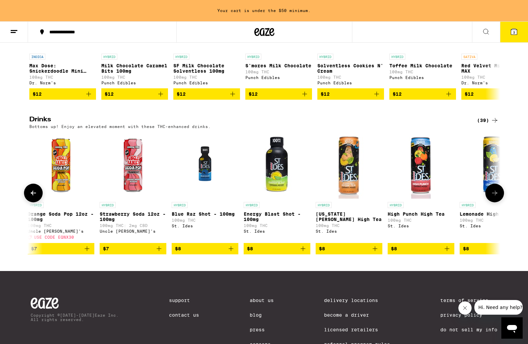
click at [360, 197] on icon at bounding box center [495, 193] width 8 height 8
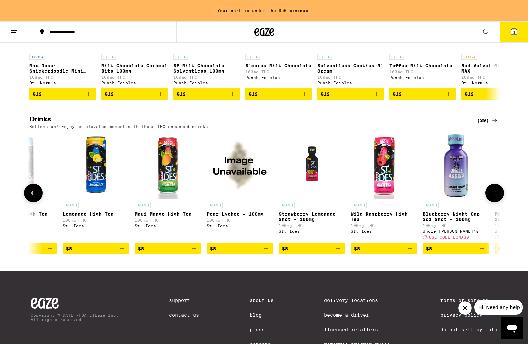
click at [360, 197] on icon at bounding box center [495, 193] width 8 height 8
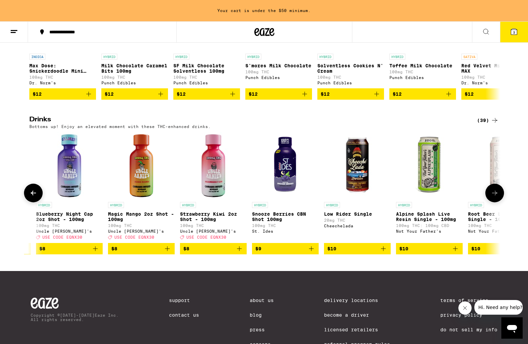
scroll to position [0, 1588]
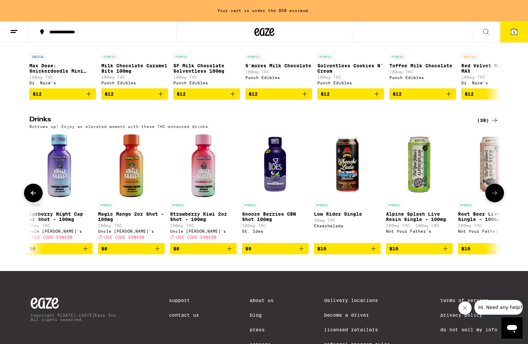
click at [360, 253] on icon "Add to bag" at bounding box center [445, 249] width 8 height 8
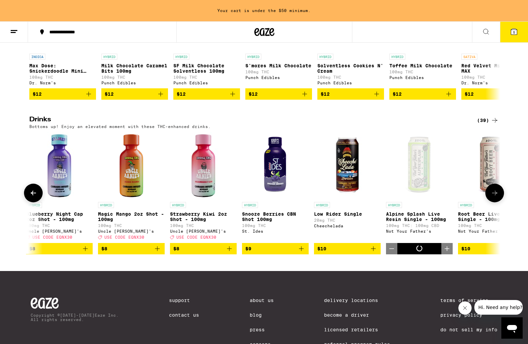
click at [360, 197] on icon at bounding box center [495, 193] width 8 height 8
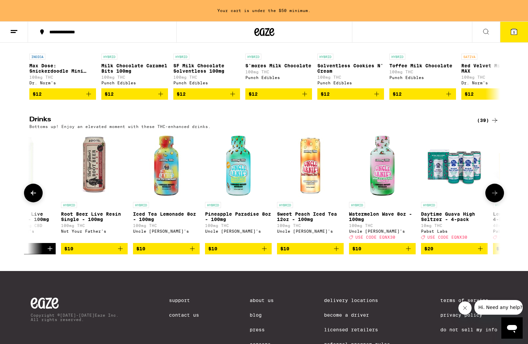
click at [31, 197] on icon at bounding box center [33, 193] width 8 height 8
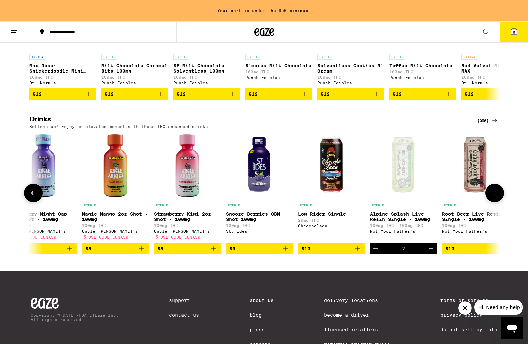
scroll to position [0, 1588]
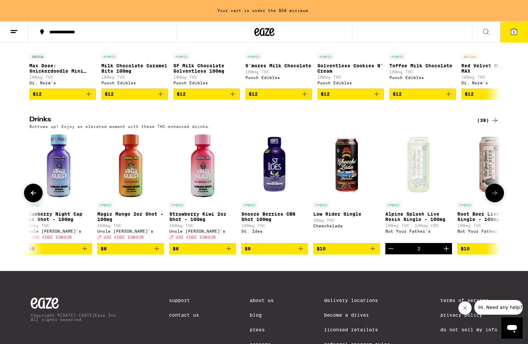
click at [360, 253] on icon "Increment" at bounding box center [446, 249] width 8 height 8
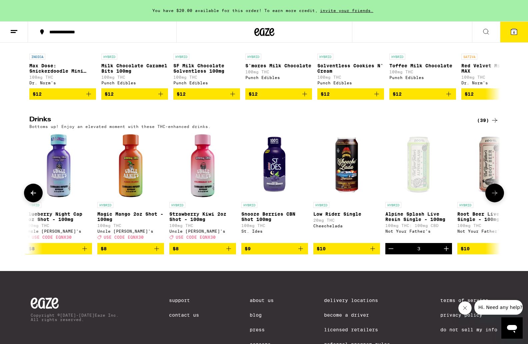
click at [360, 253] on icon "Increment" at bounding box center [446, 249] width 8 height 8
click at [360, 34] on span "7" at bounding box center [514, 32] width 2 height 4
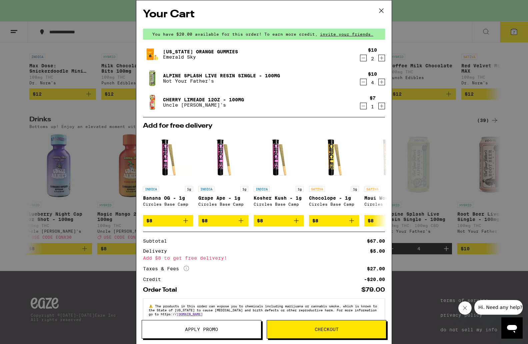
click at [360, 9] on icon at bounding box center [381, 11] width 10 height 10
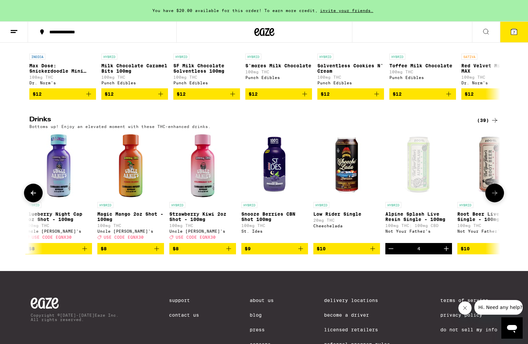
click at [360, 253] on icon "Increment" at bounding box center [446, 249] width 8 height 8
click at [360, 30] on icon at bounding box center [514, 32] width 6 height 6
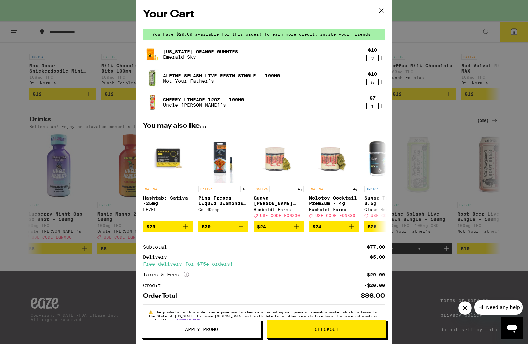
click at [206, 258] on span "Apply Promo" at bounding box center [201, 329] width 33 height 5
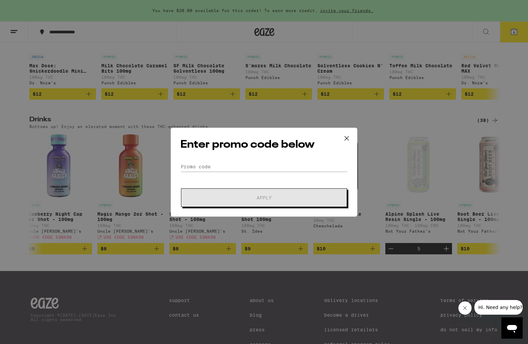
click at [241, 161] on div "Enter promo code below Promo Code Apply" at bounding box center [264, 172] width 187 height 89
click at [232, 169] on input "Promo Code" at bounding box center [263, 167] width 167 height 10
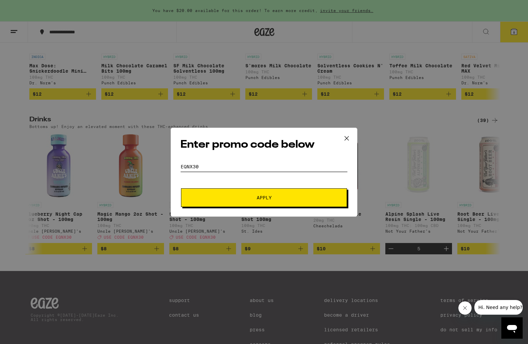
type input "EQNX30"
click at [216, 199] on span "Apply" at bounding box center [264, 197] width 120 height 5
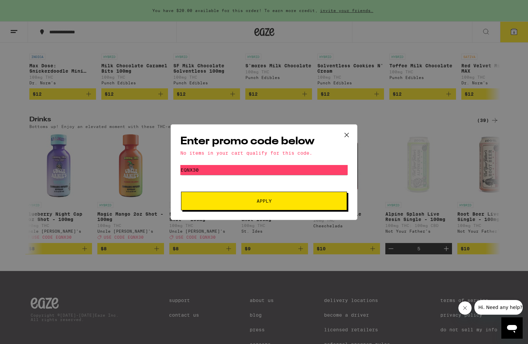
click at [347, 135] on icon at bounding box center [347, 135] width 10 height 10
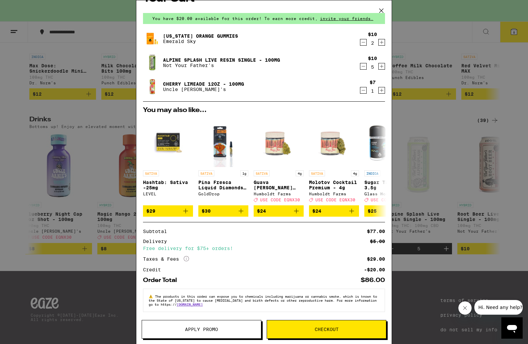
scroll to position [21, 0]
click at [299, 258] on button "Checkout" at bounding box center [327, 329] width 120 height 19
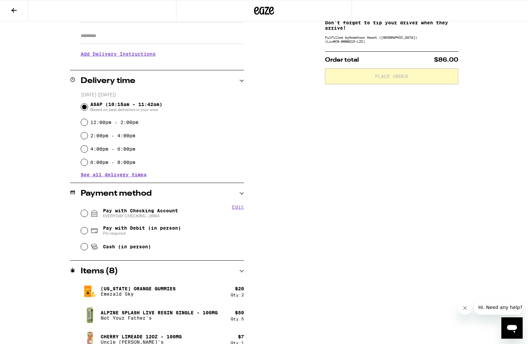
scroll to position [126, 0]
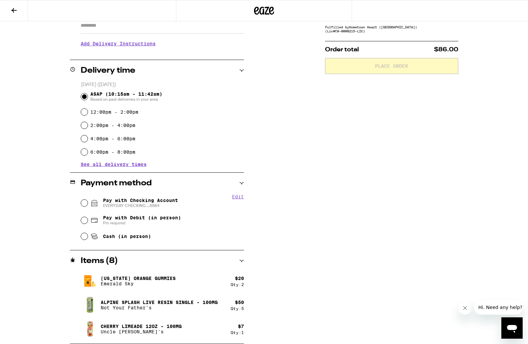
click at [79, 201] on div "Edit Pay with Checking Account EVERYDAY CHECKING ...6984 Pay with Debit (in per…" at bounding box center [157, 219] width 174 height 50
click at [83, 204] on input "Pay with Checking Account EVERYDAY CHECKING ...6984" at bounding box center [84, 203] width 7 height 7
radio input "true"
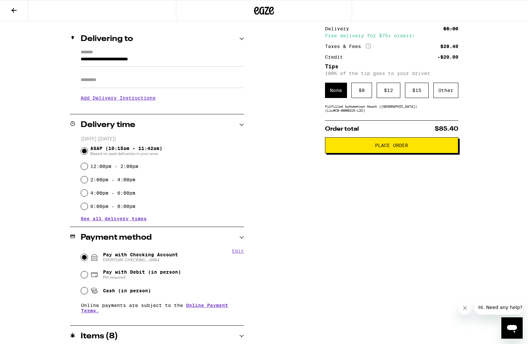
scroll to position [21, 0]
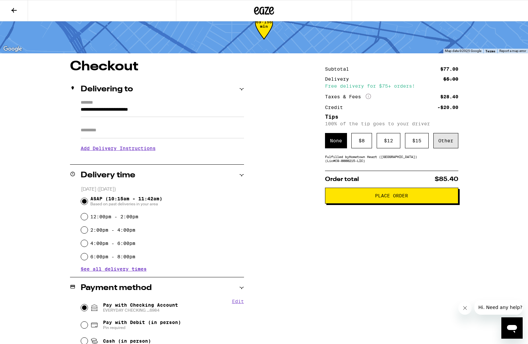
click at [360, 139] on div "Other" at bounding box center [445, 140] width 25 height 15
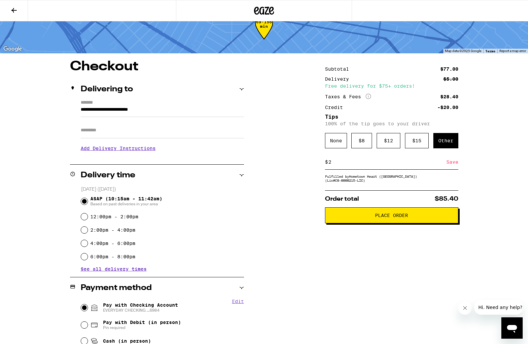
type input "2"
click at [303, 258] on div "**********" at bounding box center [264, 265] width 480 height 410
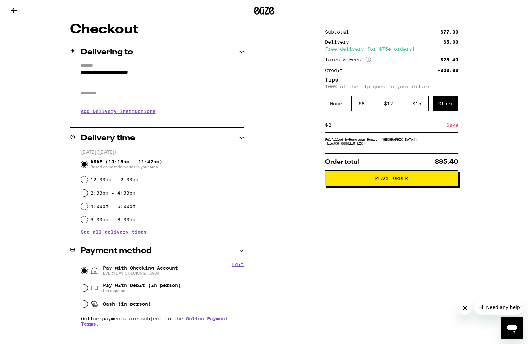
scroll to position [24, 0]
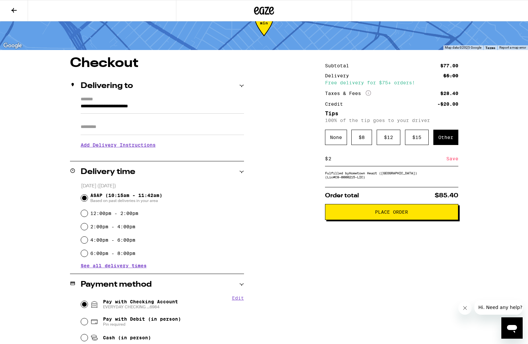
click at [360, 213] on span "Place Order" at bounding box center [391, 212] width 33 height 5
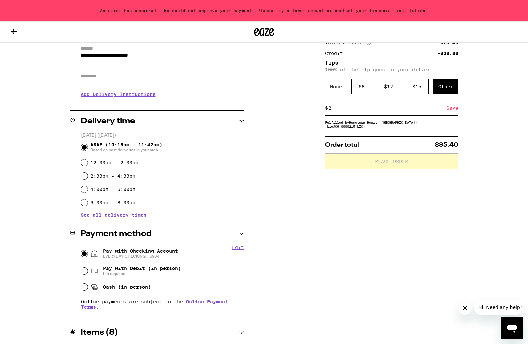
scroll to position [129, 0]
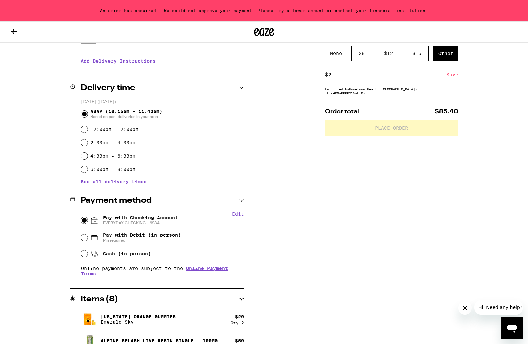
click at [248, 137] on div "**********" at bounding box center [264, 178] width 480 height 410
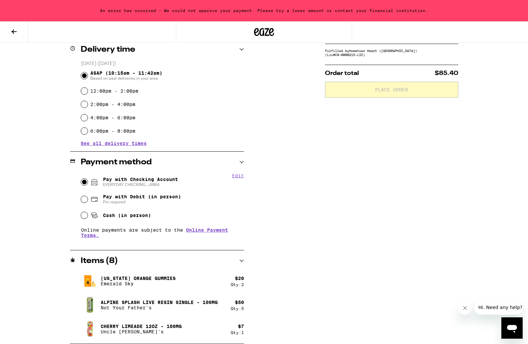
click at [111, 198] on span "Pay with Debit (in person)" at bounding box center [142, 196] width 78 height 5
click at [88, 198] on input "Pay with Debit (in person) Pin required" at bounding box center [84, 199] width 7 height 7
radio input "true"
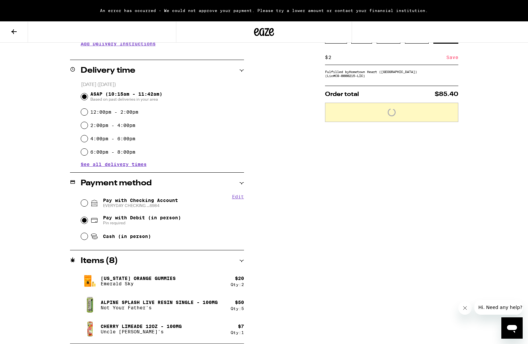
scroll to position [147, 0]
click at [81, 205] on input "Pay with Checking Account EVERYDAY CHECKING ...6984" at bounding box center [84, 203] width 7 height 7
radio input "true"
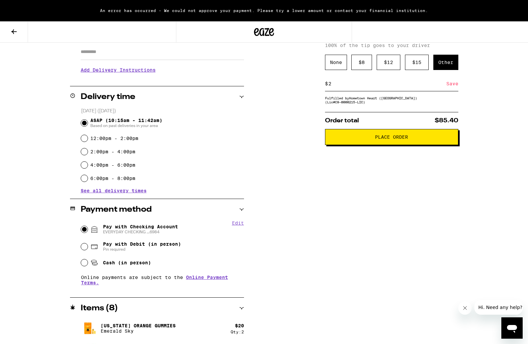
scroll to position [0, 0]
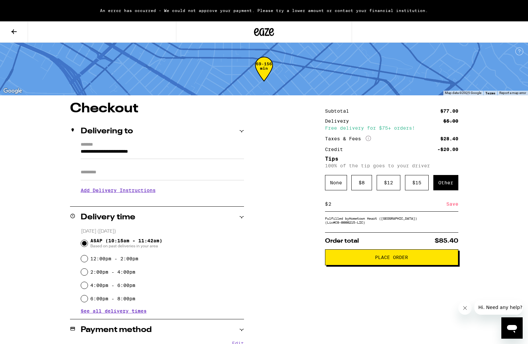
click at [360, 257] on span "Place Order" at bounding box center [392, 257] width 122 height 5
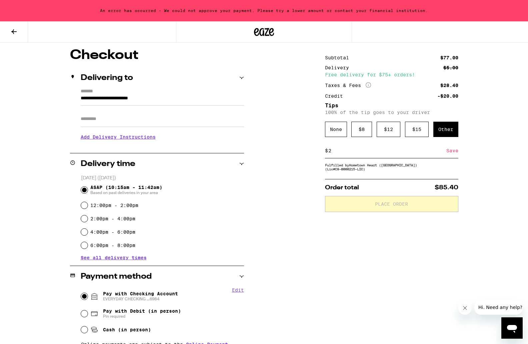
scroll to position [111, 0]
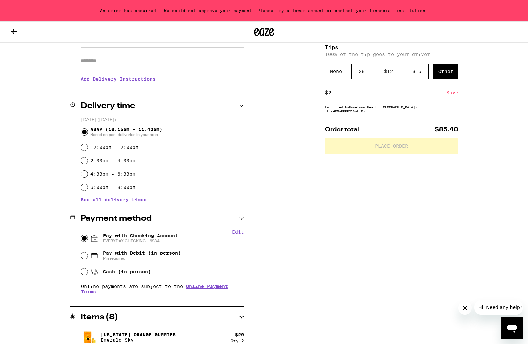
click at [232, 231] on button "Edit" at bounding box center [238, 231] width 12 height 5
click at [120, 258] on span "Pin required" at bounding box center [142, 258] width 78 height 5
click at [88, 258] on input "Pay with Debit (in person) Pin required" at bounding box center [84, 255] width 7 height 7
radio input "true"
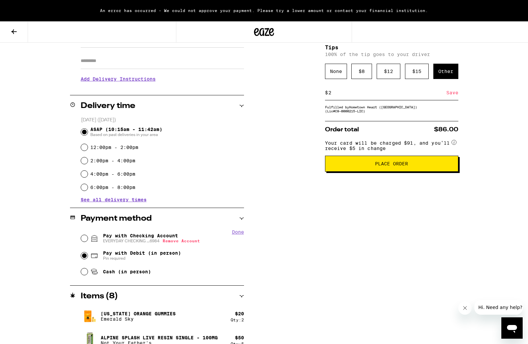
click at [153, 243] on span "EVERYDAY CHECKING ...6984 Remove Account" at bounding box center [151, 240] width 97 height 5
click at [88, 242] on input "Pay with Checking Account EVERYDAY CHECKING ...6984 Remove Account" at bounding box center [84, 238] width 7 height 7
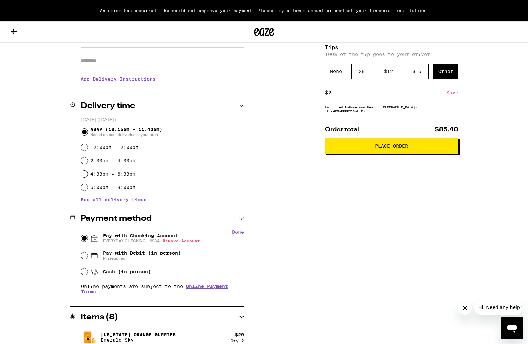
click at [238, 229] on button "Done" at bounding box center [238, 231] width 12 height 5
click at [236, 230] on button "Edit" at bounding box center [238, 231] width 12 height 5
click at [191, 242] on button "Remove Account" at bounding box center [181, 241] width 37 height 4
radio input "false"
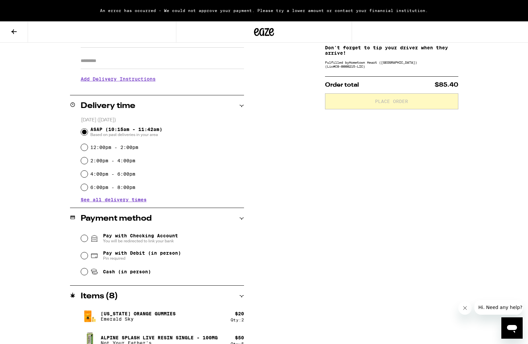
click at [103, 233] on span "Pay with Checking Account You will be redirected to link your bank" at bounding box center [140, 238] width 75 height 11
click at [88, 235] on input "Pay with Checking Account You will be redirected to link your bank" at bounding box center [84, 238] width 7 height 7
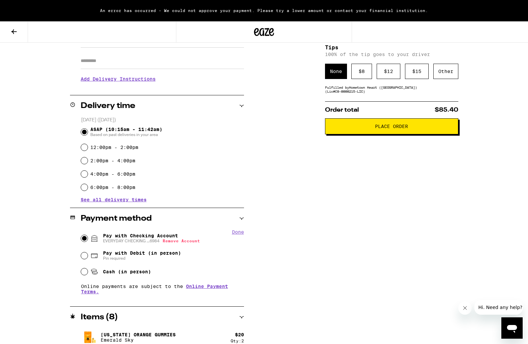
click at [360, 132] on button "Place Order" at bounding box center [391, 126] width 133 height 16
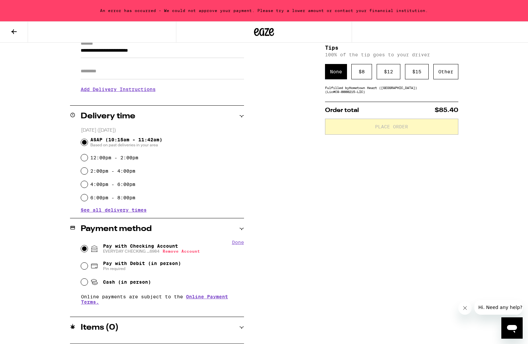
scroll to position [101, 0]
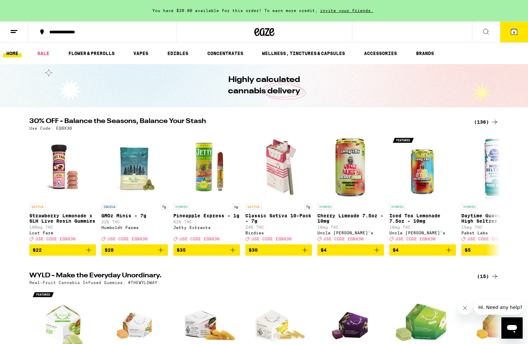
click at [514, 29] on icon at bounding box center [514, 32] width 6 height 6
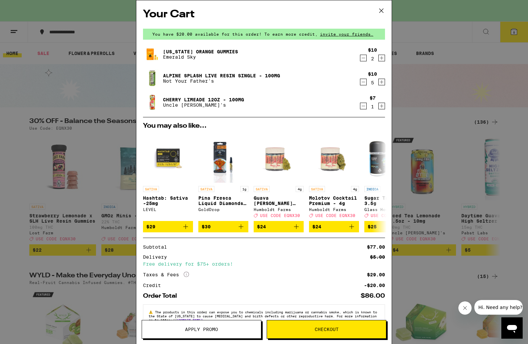
click at [332, 328] on span "Checkout" at bounding box center [327, 329] width 24 height 5
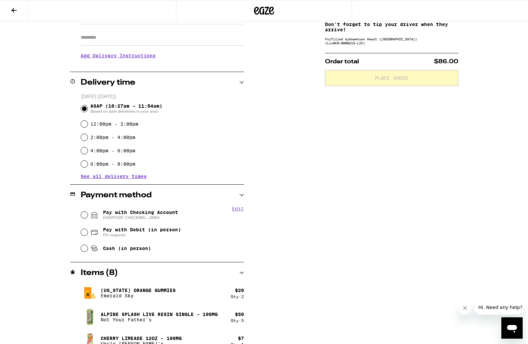
scroll to position [126, 0]
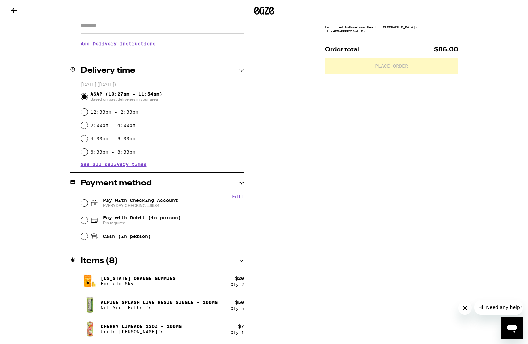
click at [132, 218] on span "Pay with Debit (in person)" at bounding box center [142, 217] width 78 height 5
click at [88, 218] on input "Pay with Debit (in person) Pin required" at bounding box center [84, 220] width 7 height 7
radio input "true"
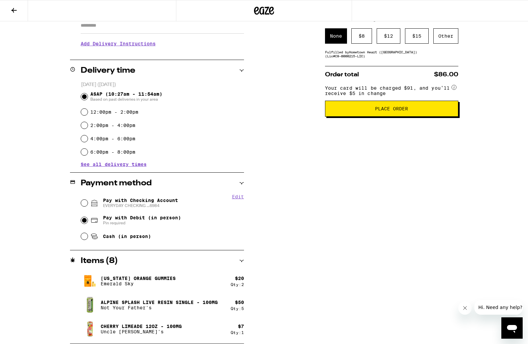
click at [142, 200] on span "Pay with Checking Account EVERYDAY CHECKING ...6984" at bounding box center [140, 203] width 75 height 11
click at [88, 200] on input "Pay with Checking Account EVERYDAY CHECKING ...6984" at bounding box center [84, 203] width 7 height 7
radio input "true"
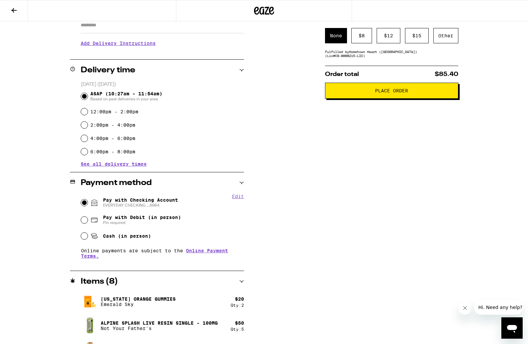
scroll to position [0, 0]
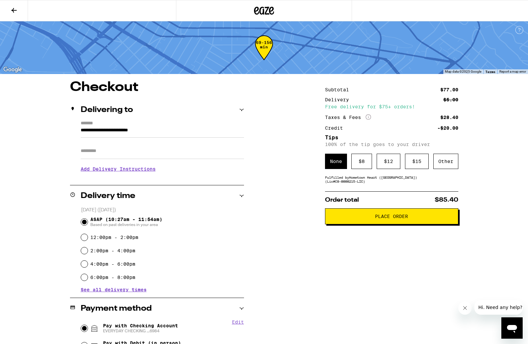
click at [370, 216] on span "Place Order" at bounding box center [392, 216] width 122 height 5
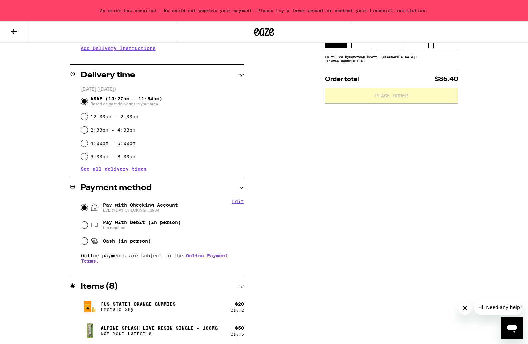
scroll to position [143, 0]
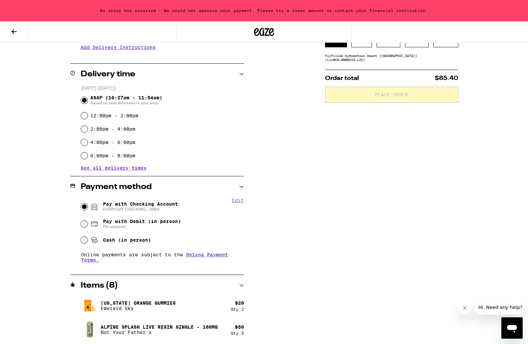
click at [325, 187] on div "Subtotal $77.00 Delivery $5.00 Free delivery for $75+ orders! Taxes & Fees More…" at bounding box center [391, 164] width 133 height 410
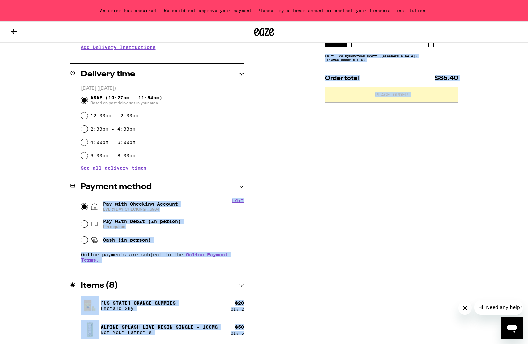
drag, startPoint x: 325, startPoint y: 187, endPoint x: 192, endPoint y: 194, distance: 132.9
click at [194, 194] on div "**********" at bounding box center [264, 164] width 480 height 410
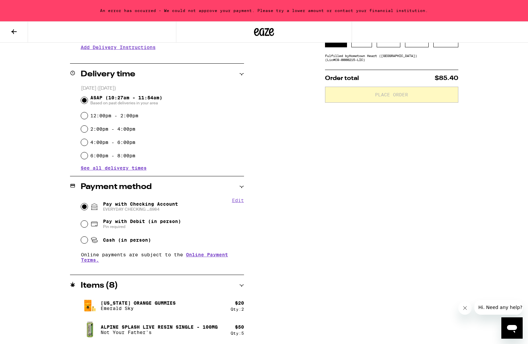
click at [143, 227] on span "Pin required" at bounding box center [142, 226] width 78 height 5
click at [88, 227] on input "Pay with Debit (in person) Pin required" at bounding box center [84, 224] width 7 height 7
radio input "true"
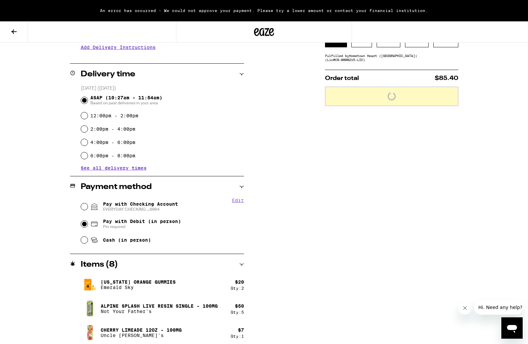
click at [137, 206] on span "Pay with Checking Account EVERYDAY CHECKING ...6984" at bounding box center [140, 206] width 75 height 11
click at [88, 206] on input "Pay with Checking Account EVERYDAY CHECKING ...6984" at bounding box center [84, 206] width 7 height 7
radio input "true"
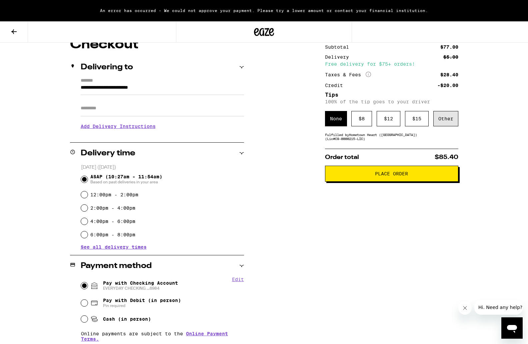
scroll to position [0, 0]
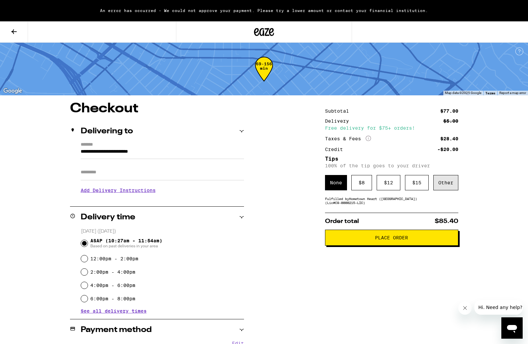
click at [442, 181] on div "Other" at bounding box center [445, 182] width 25 height 15
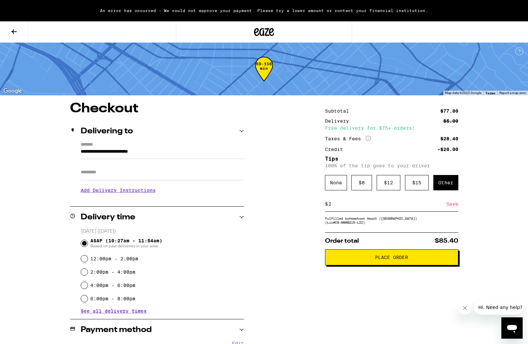
type input "2"
click at [407, 280] on div "Subtotal $77.00 Delivery $5.00 Free delivery for $75+ orders! Taxes & Fees More…" at bounding box center [391, 307] width 133 height 410
click at [301, 274] on div "**********" at bounding box center [264, 307] width 480 height 410
click at [376, 260] on span "Place Order" at bounding box center [391, 257] width 33 height 5
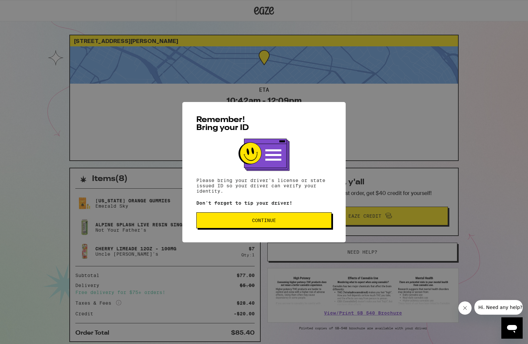
click at [270, 223] on span "Continue" at bounding box center [264, 220] width 24 height 5
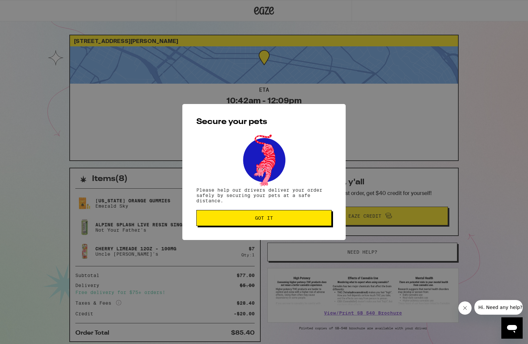
click at [269, 222] on button "Got it" at bounding box center [263, 218] width 135 height 16
